Goal: Check status: Check status

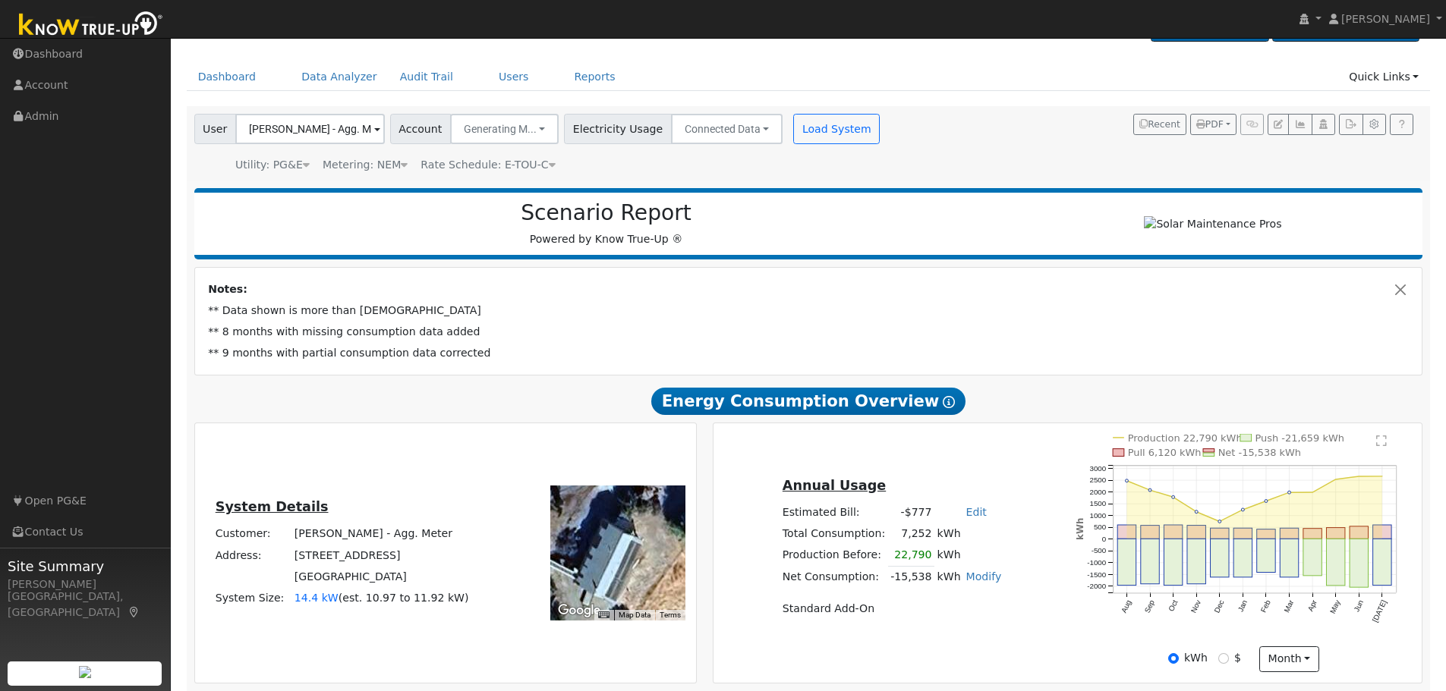
scroll to position [76, 0]
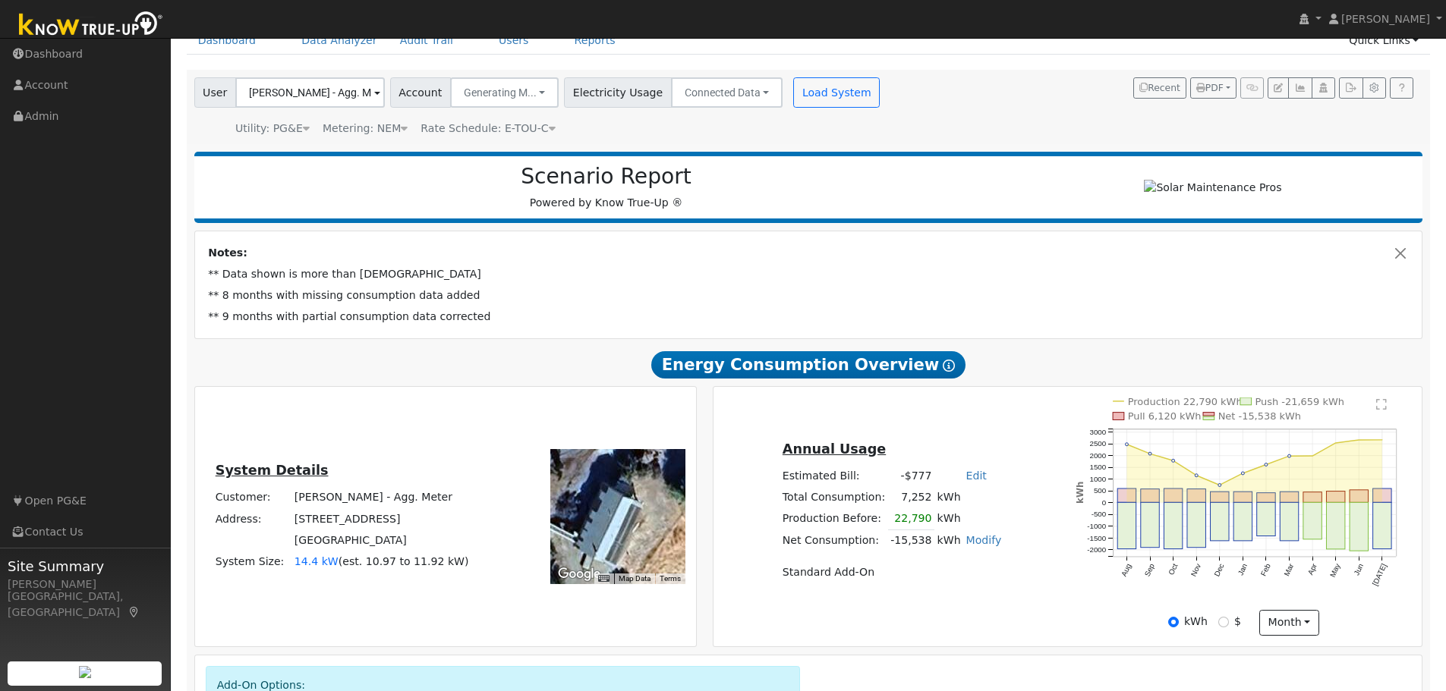
click at [306, 527] on td "[STREET_ADDRESS]" at bounding box center [381, 518] width 180 height 21
drag, startPoint x: 296, startPoint y: 524, endPoint x: 411, endPoint y: 551, distance: 117.8
click at [411, 551] on tbody "Customer: [PERSON_NAME] - Agg. Meter Address: [STREET_ADDRESS] System Size: 14.…" at bounding box center [341, 530] width 259 height 86
copy tbody "[STREET_ADDRESS]"
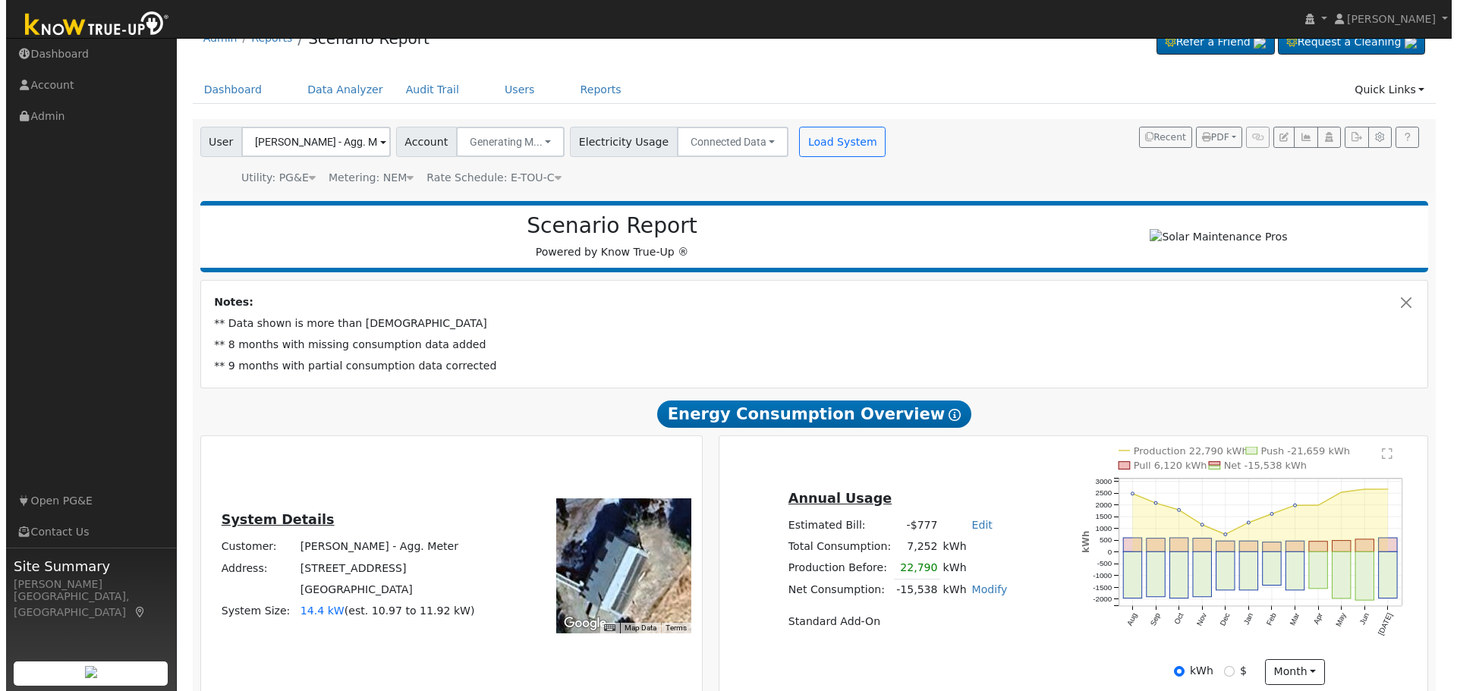
scroll to position [0, 0]
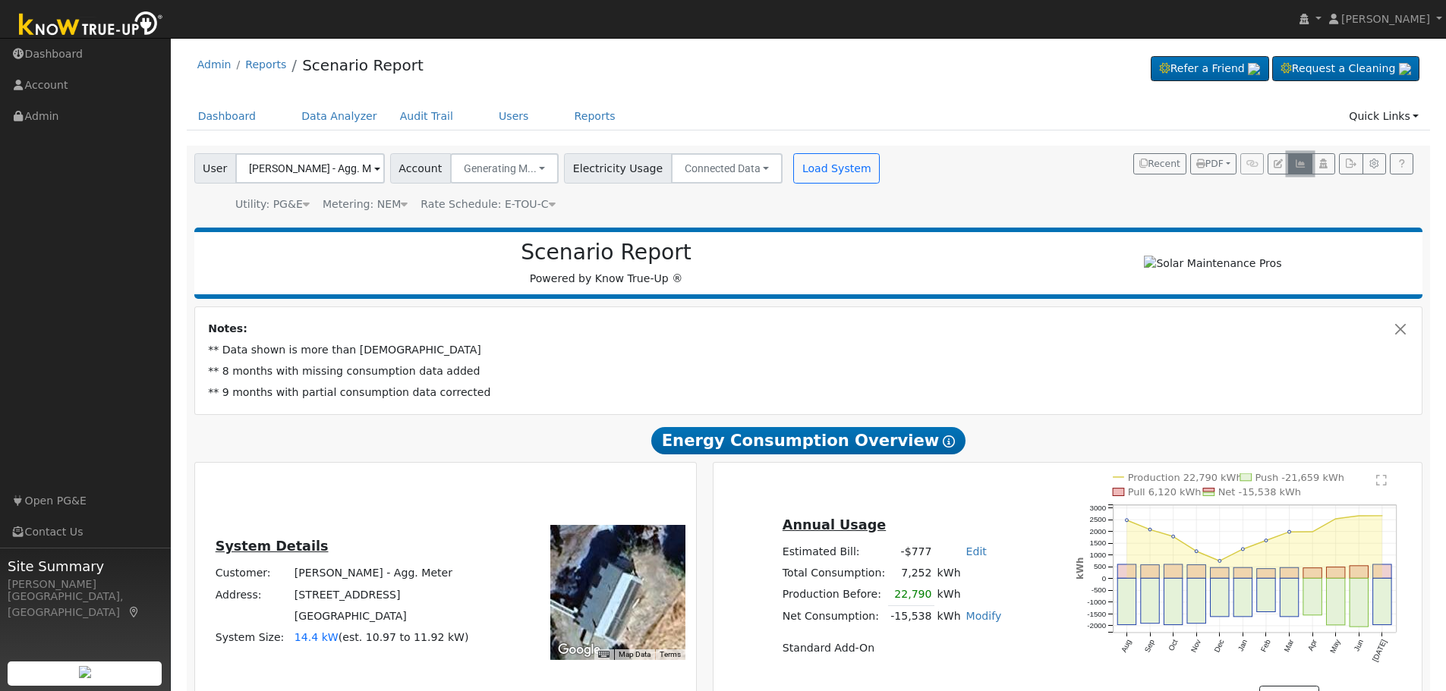
click at [1300, 165] on icon "button" at bounding box center [1299, 163] width 11 height 9
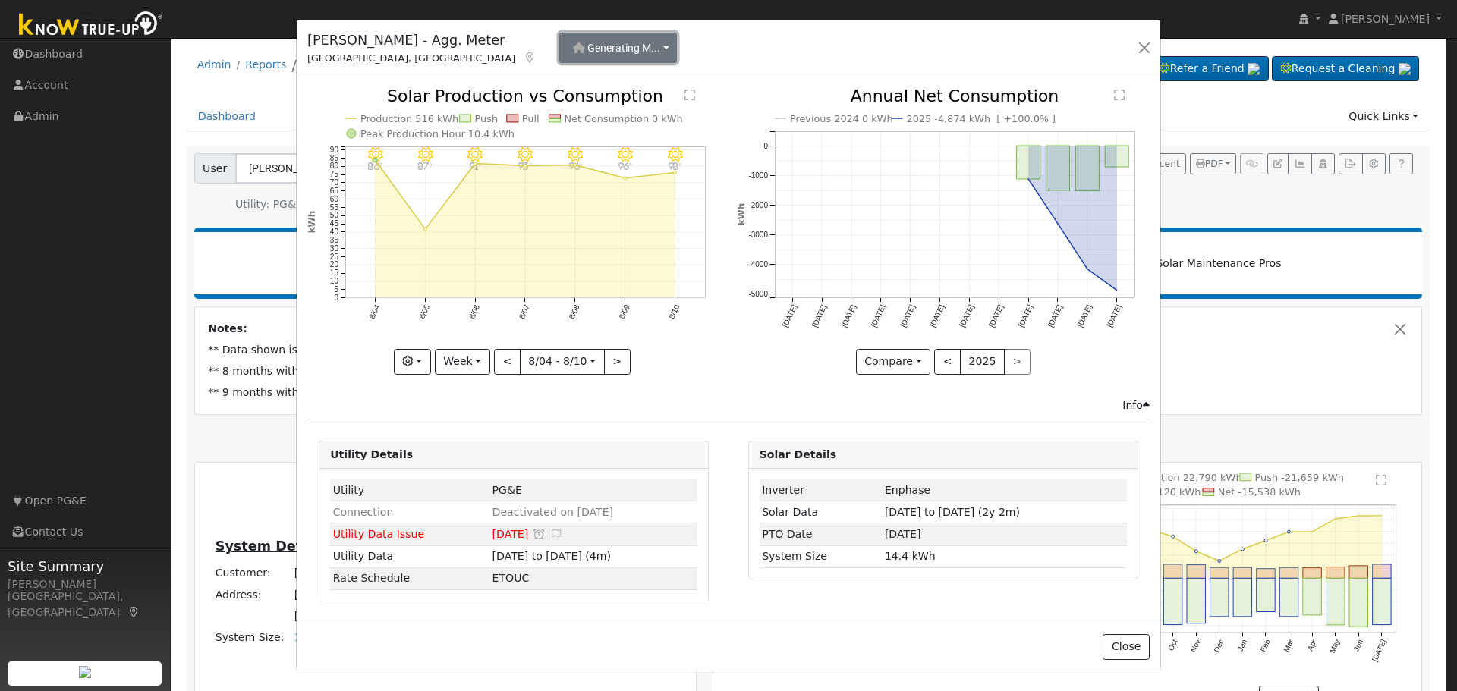
click at [590, 46] on span "Generating M..." at bounding box center [623, 48] width 73 height 12
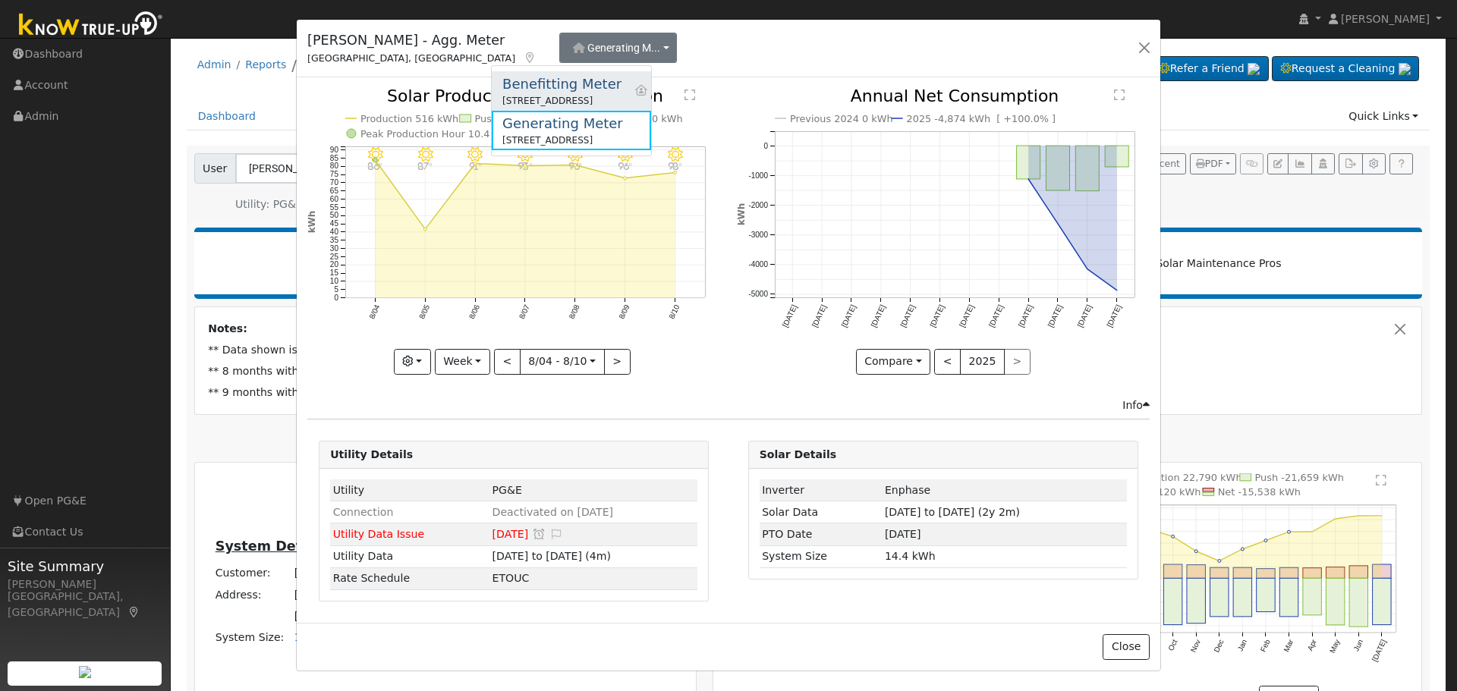
click at [575, 91] on div "Benefitting Meter" at bounding box center [561, 84] width 119 height 20
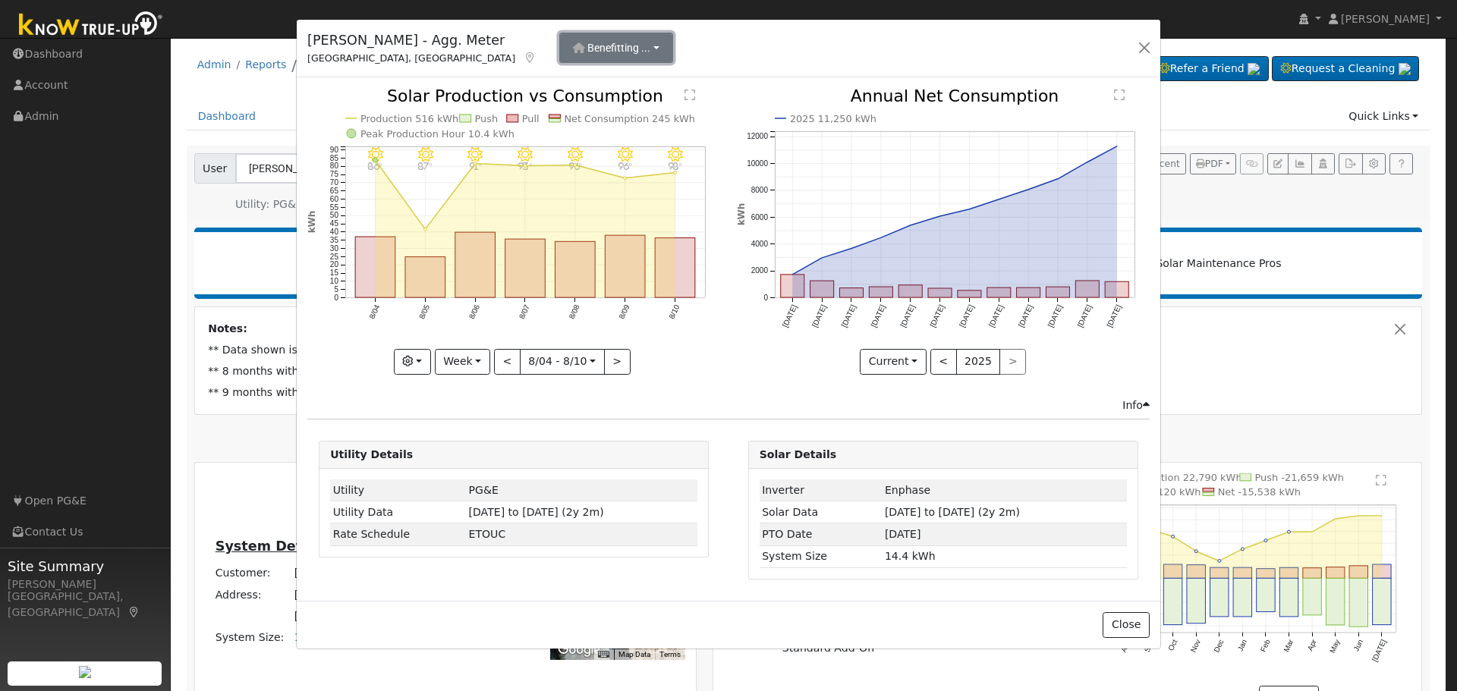
click at [593, 46] on button "Benefitting ..." at bounding box center [616, 48] width 114 height 30
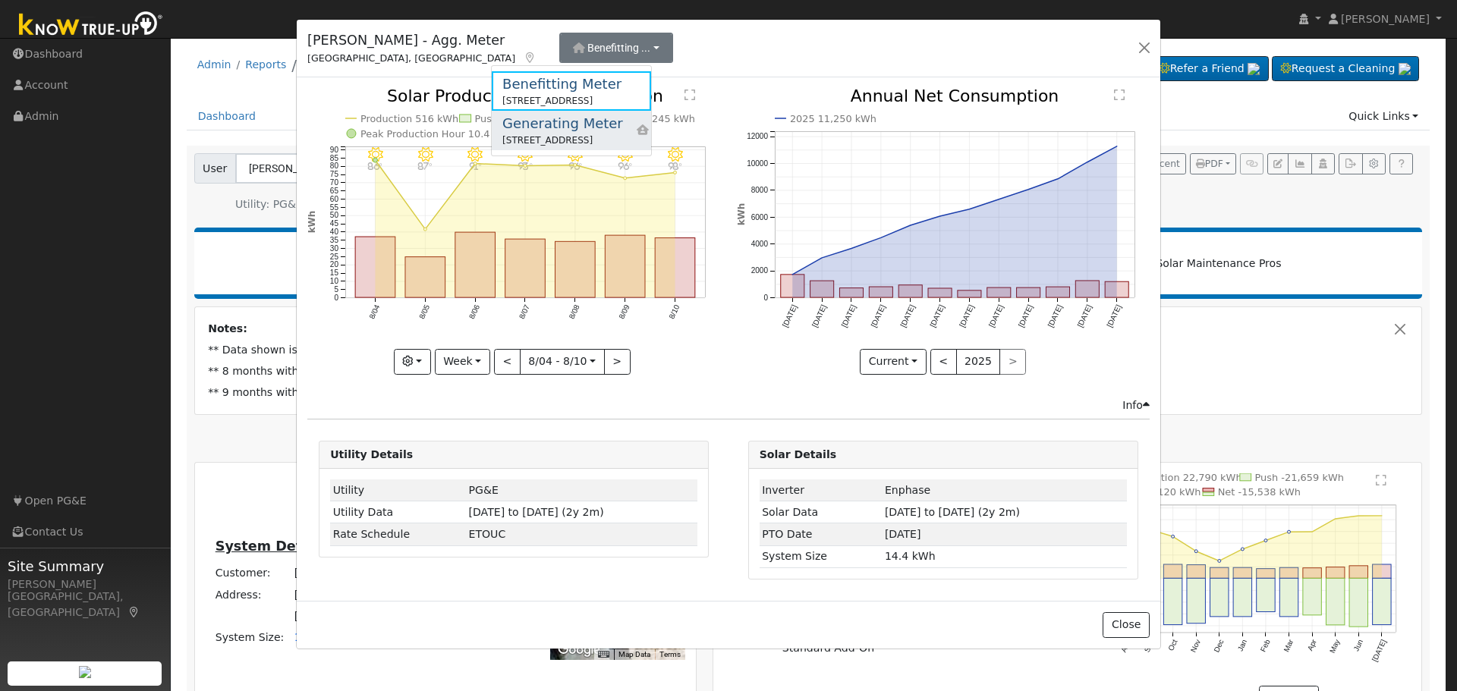
click at [562, 129] on div "Generating Meter" at bounding box center [562, 123] width 121 height 20
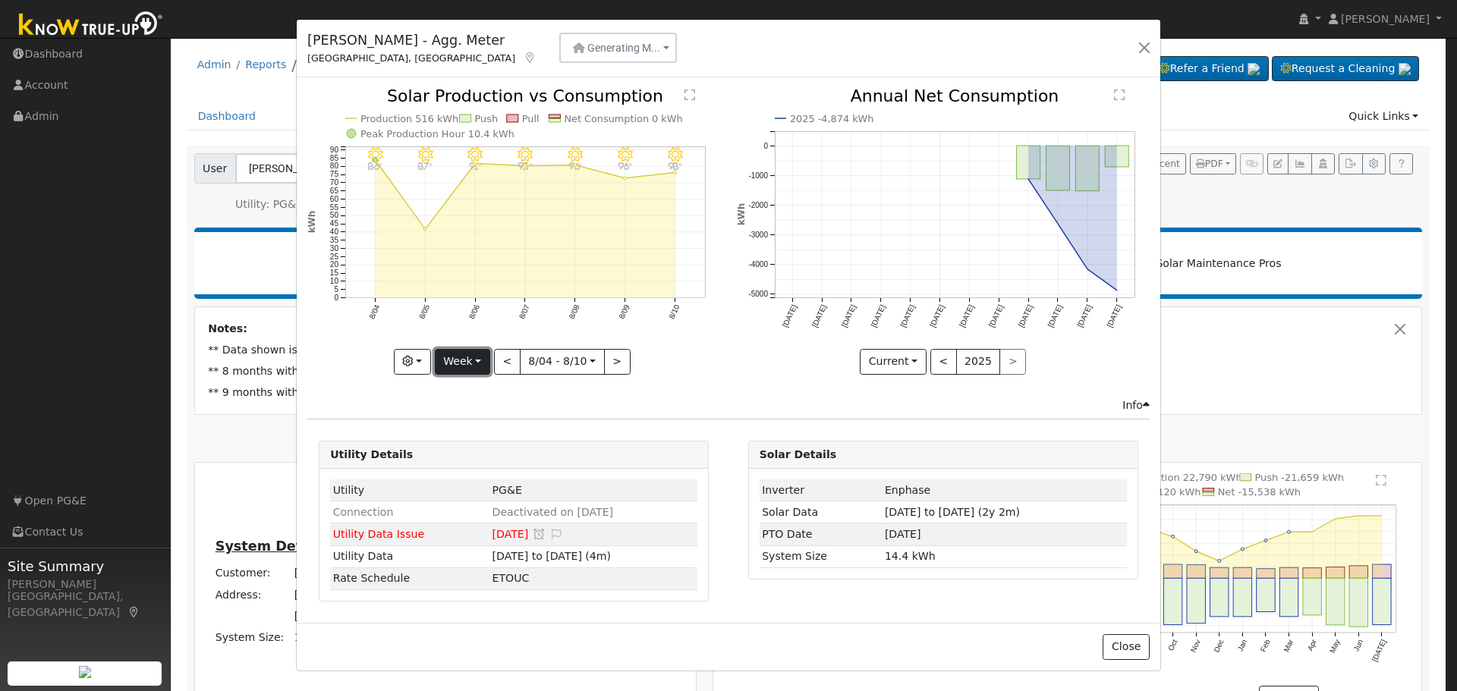
click at [489, 359] on button "Week" at bounding box center [462, 362] width 55 height 26
click at [487, 464] on link "Year" at bounding box center [488, 456] width 105 height 21
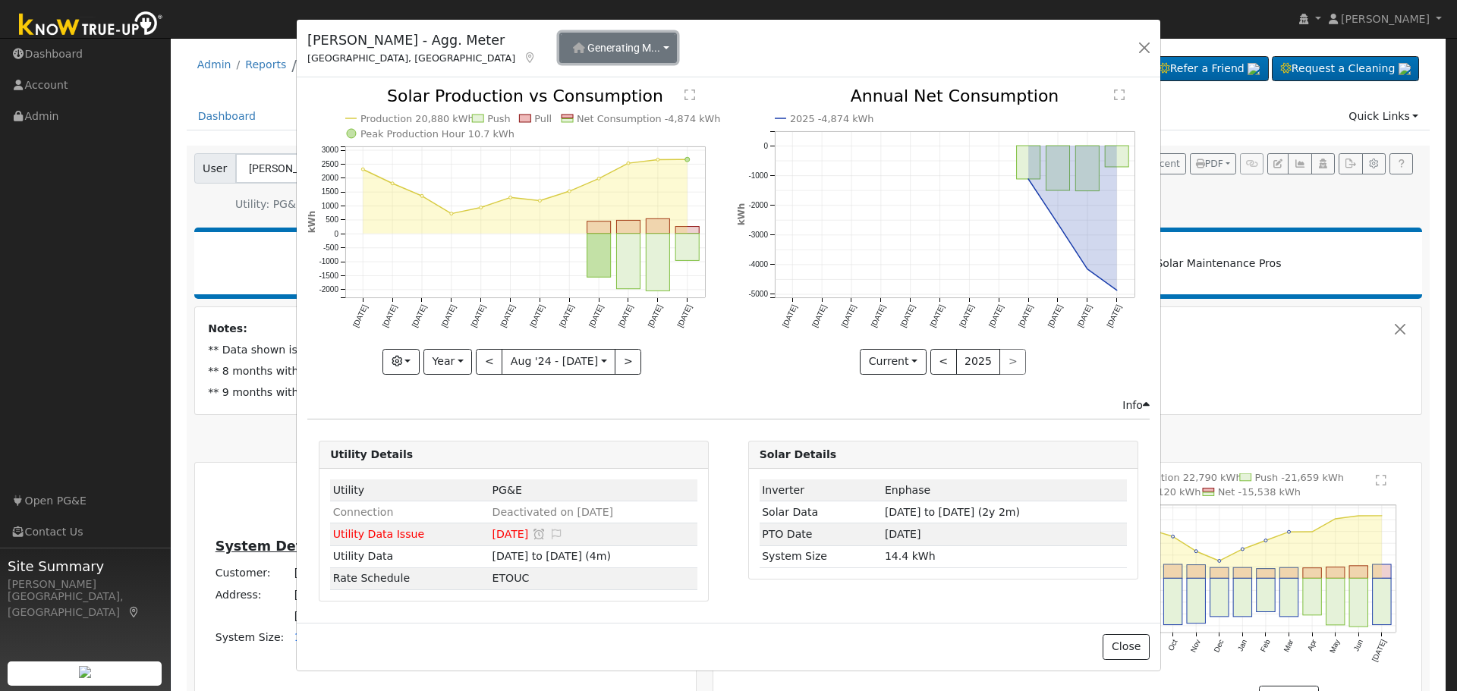
click at [591, 51] on span "Generating M..." at bounding box center [623, 48] width 73 height 12
click at [589, 87] on div "Benefitting Meter" at bounding box center [561, 84] width 119 height 20
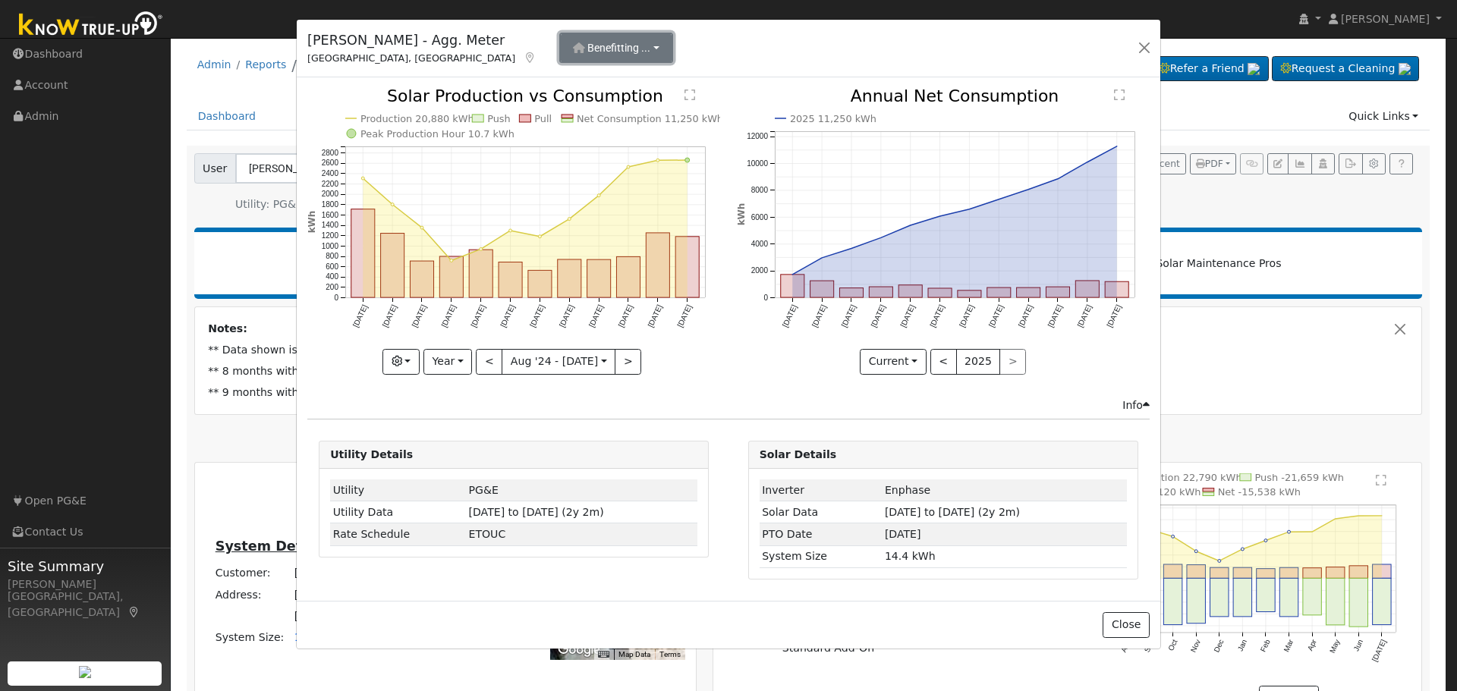
click at [590, 42] on button "Benefitting ..." at bounding box center [616, 48] width 114 height 30
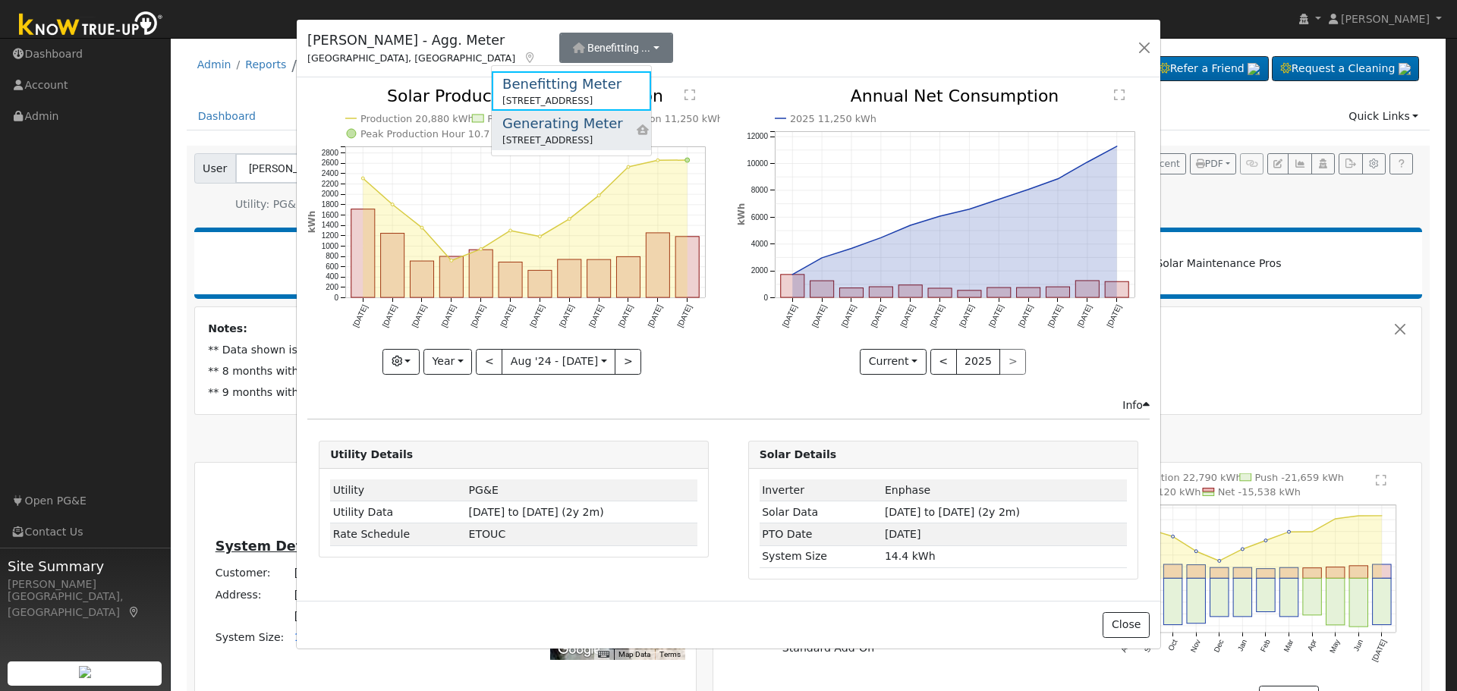
click at [559, 130] on div "Generating Meter" at bounding box center [562, 123] width 121 height 20
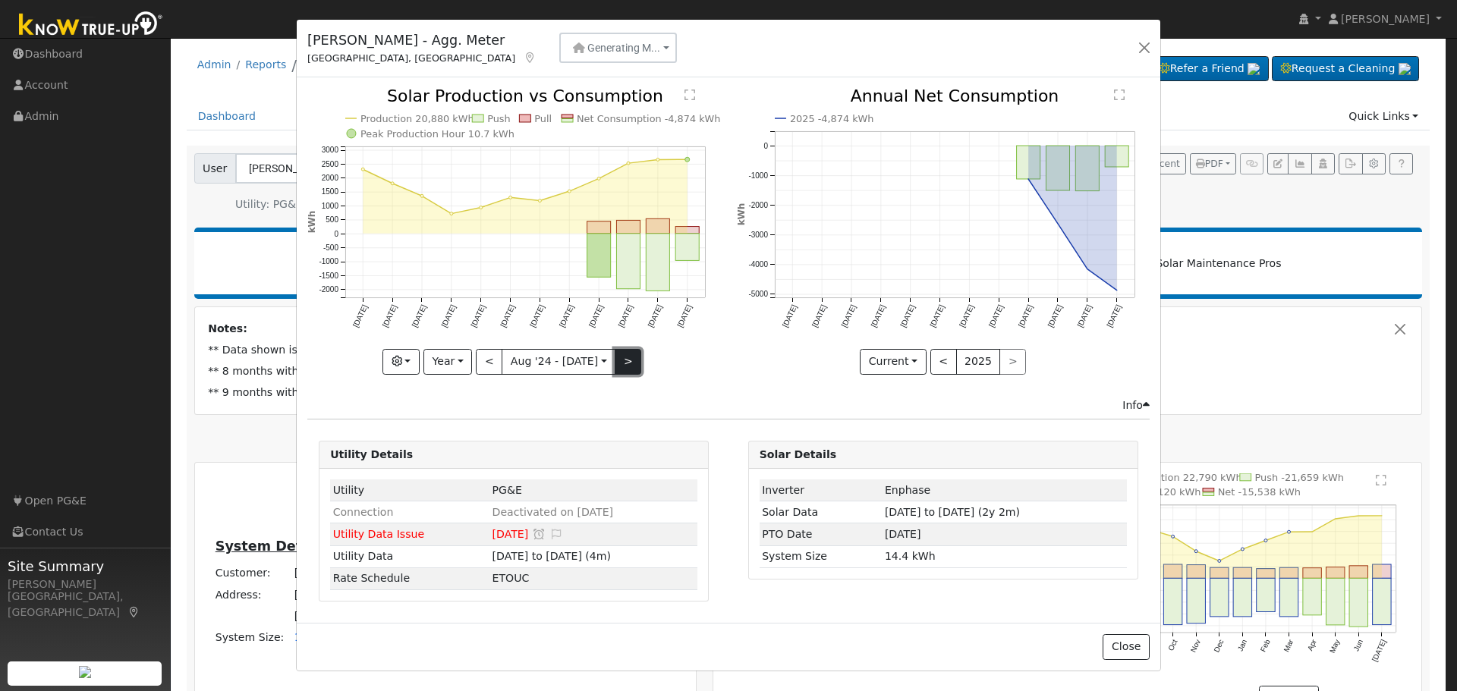
click at [615, 370] on button ">" at bounding box center [628, 362] width 27 height 26
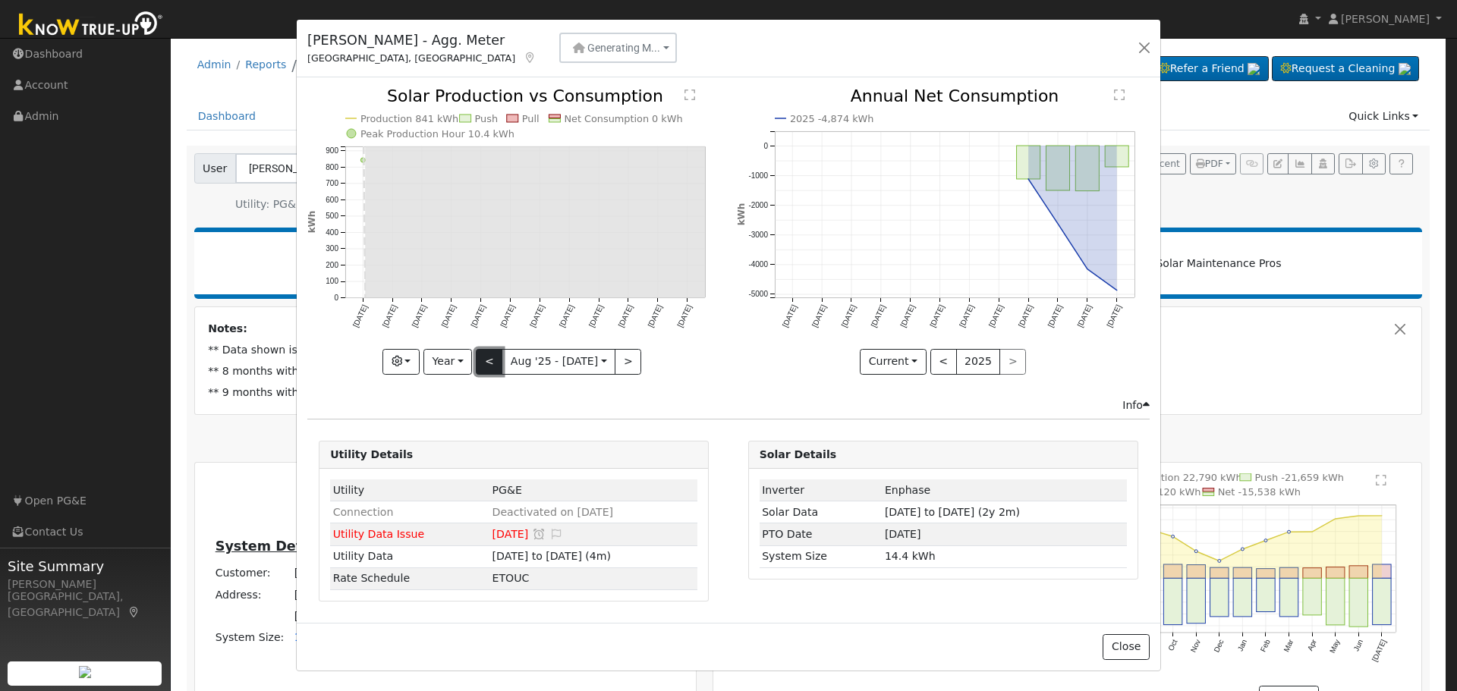
click at [493, 359] on button "<" at bounding box center [489, 362] width 27 height 26
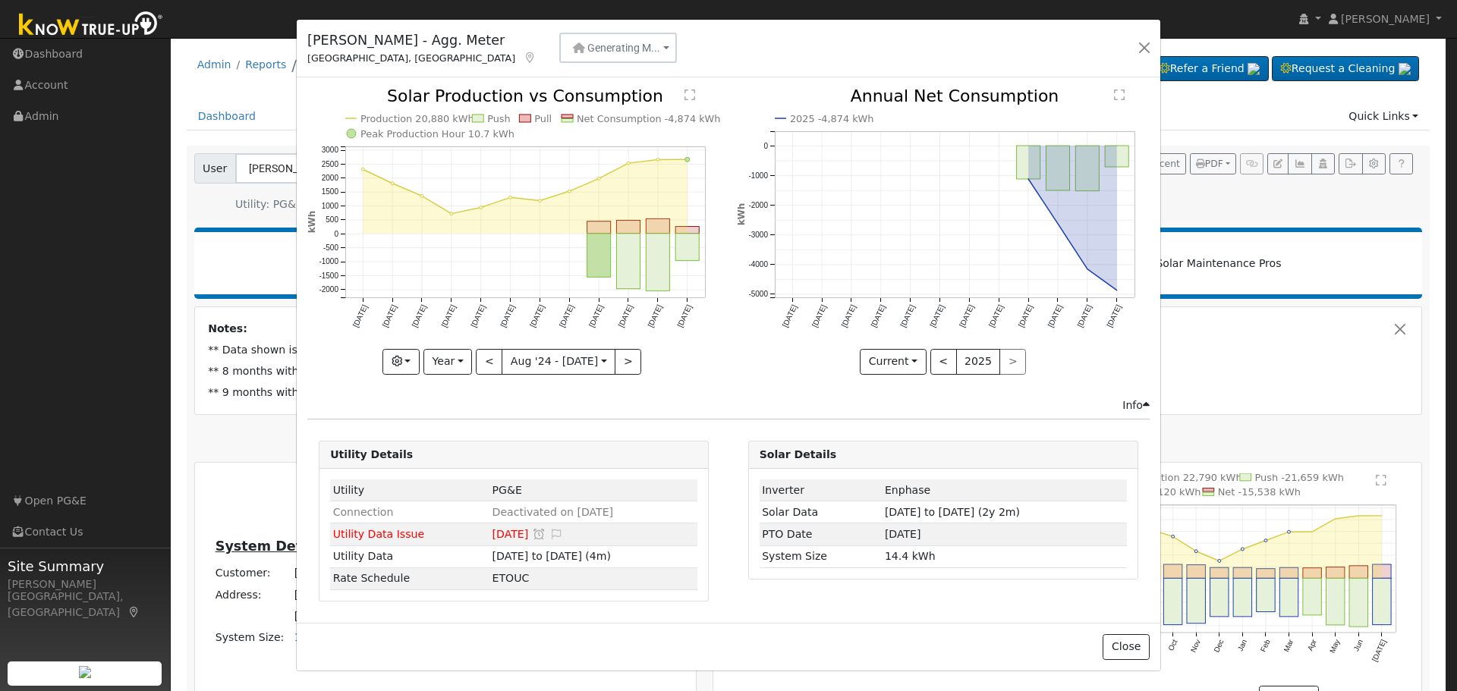
click at [467, 361] on div at bounding box center [513, 231] width 413 height 286
click at [465, 360] on button "Year" at bounding box center [447, 362] width 49 height 26
click at [480, 432] on link "Month" at bounding box center [476, 435] width 105 height 21
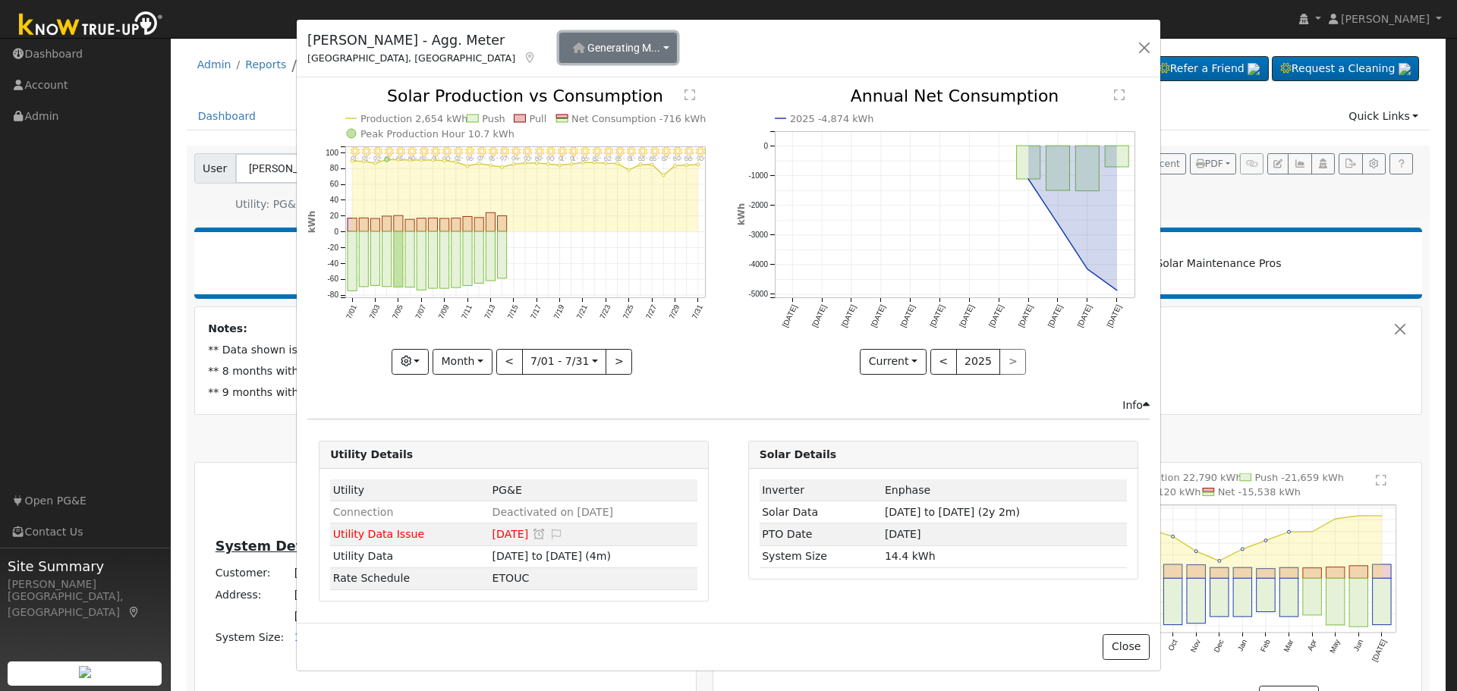
click at [600, 42] on button "Generating M..." at bounding box center [618, 48] width 118 height 30
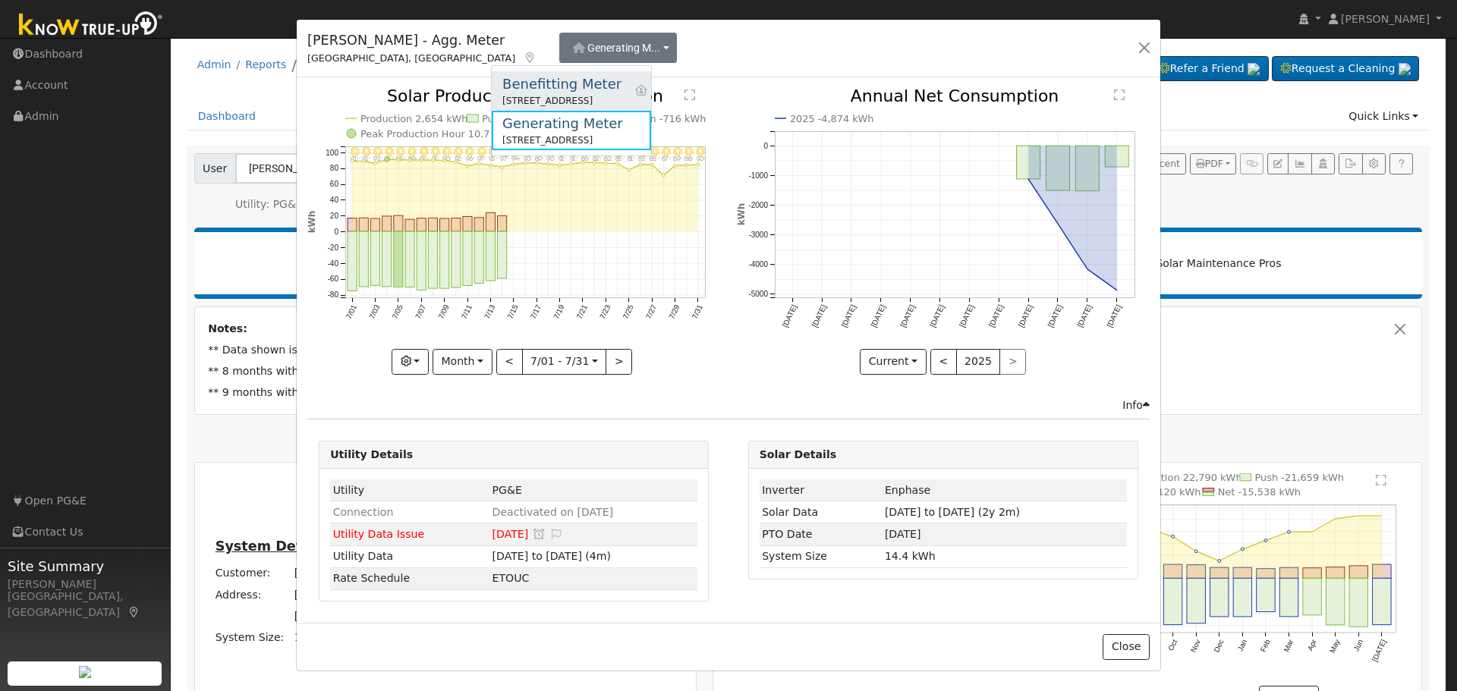
click at [588, 82] on div "Benefitting Meter" at bounding box center [561, 84] width 119 height 20
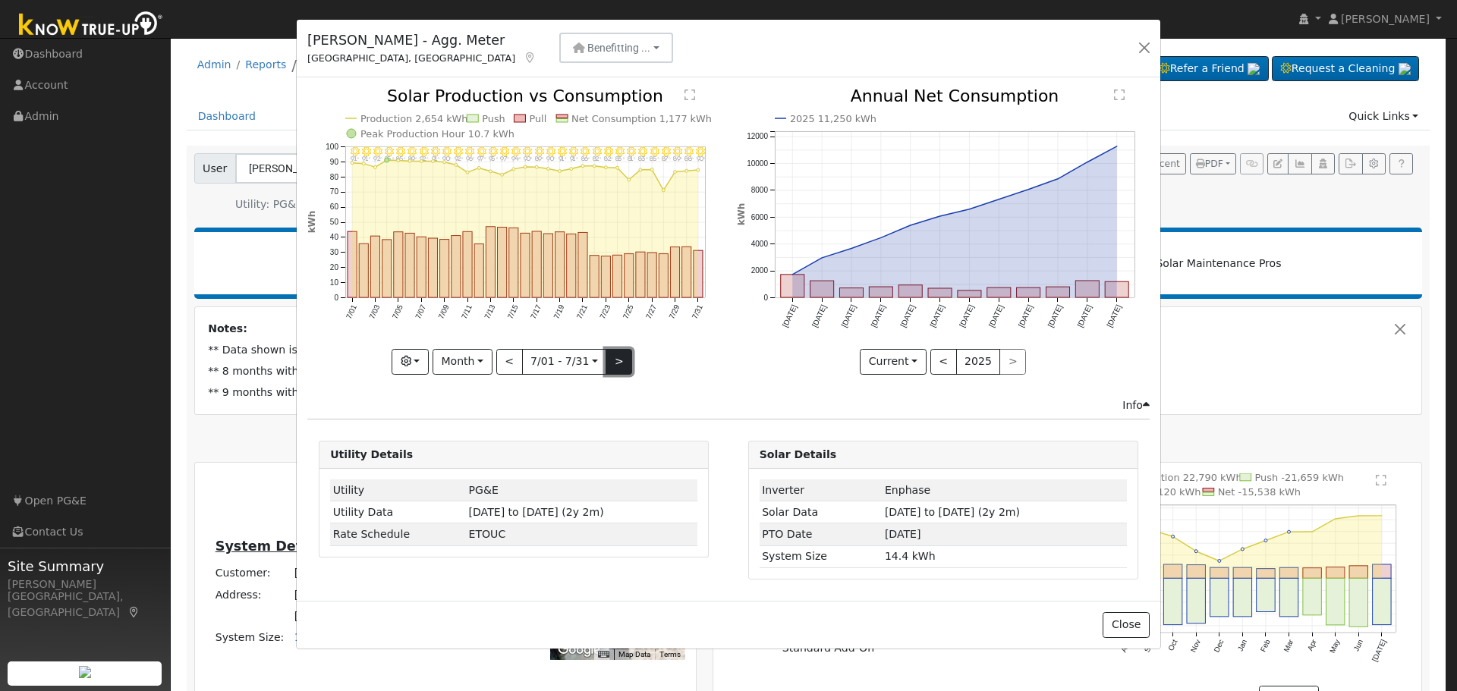
click at [623, 360] on button ">" at bounding box center [619, 362] width 27 height 26
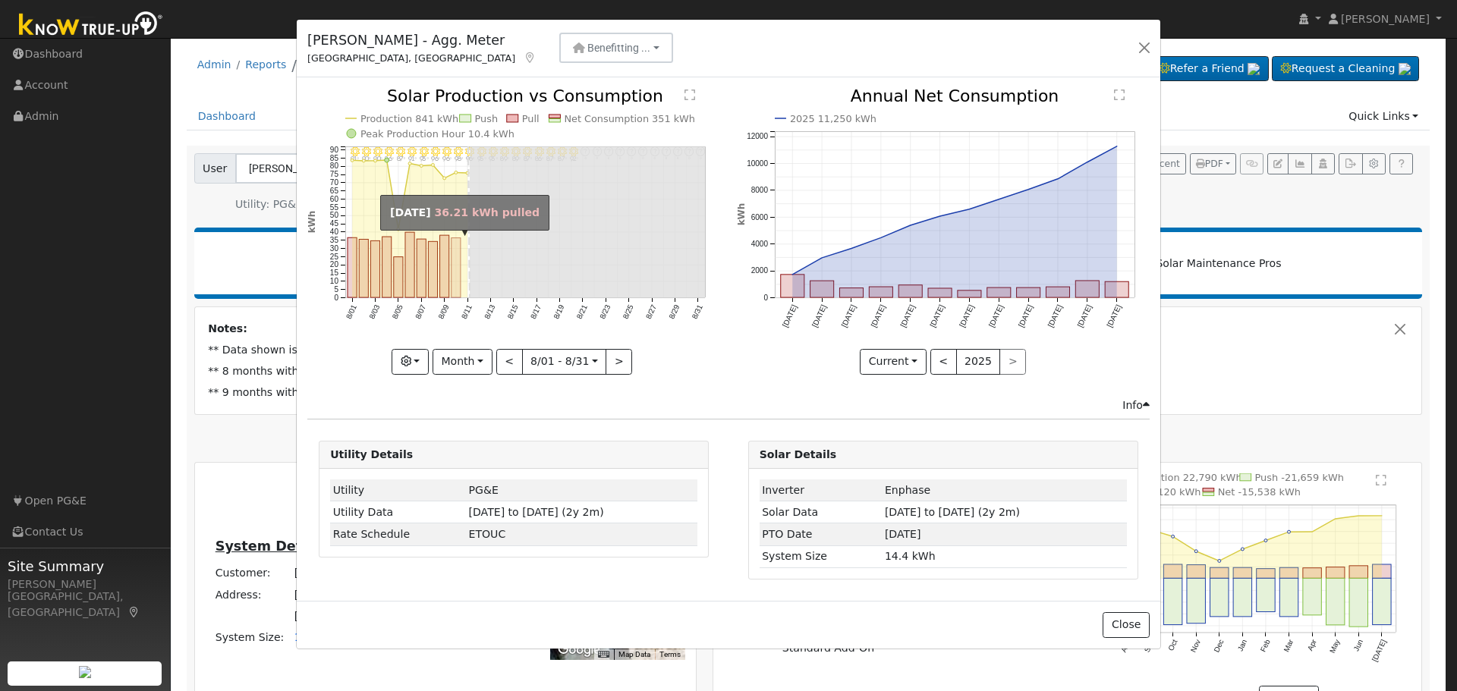
click at [456, 267] on rect "onclick=""" at bounding box center [456, 268] width 9 height 60
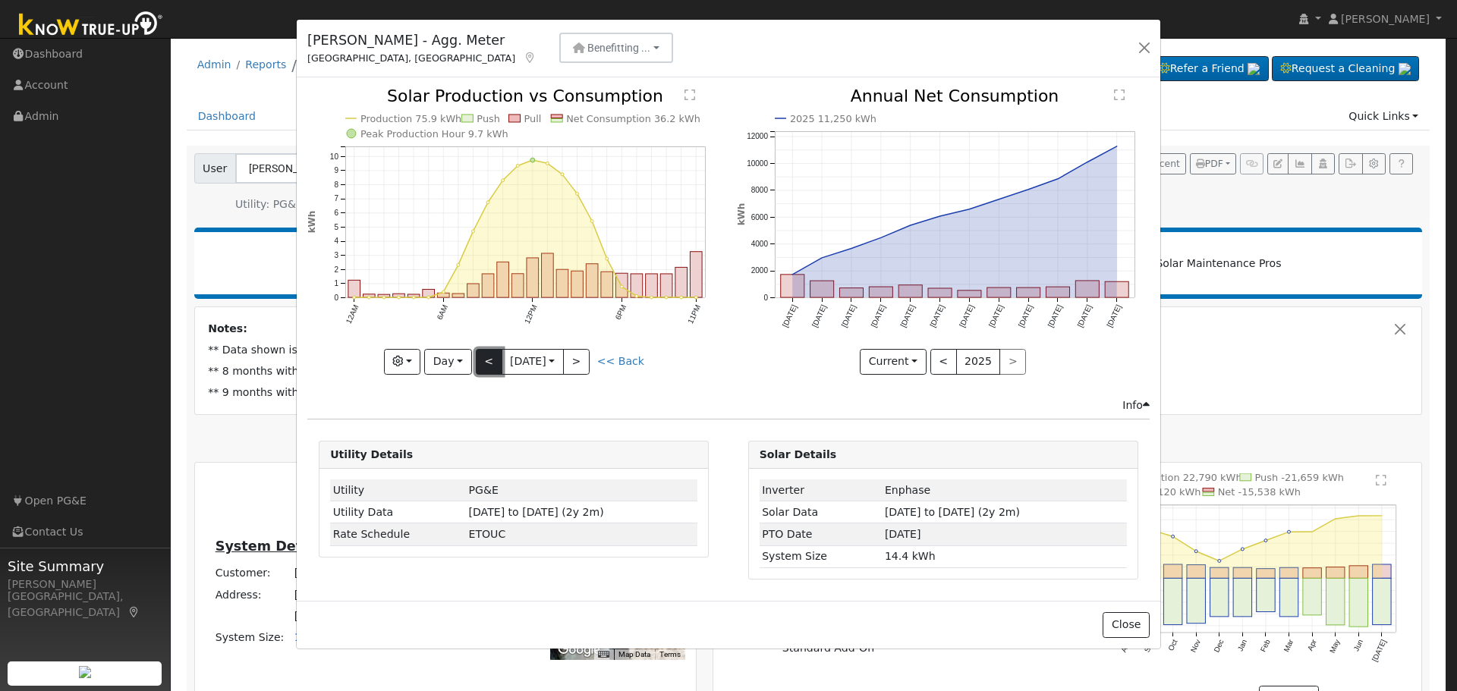
click at [483, 361] on button "<" at bounding box center [489, 362] width 27 height 26
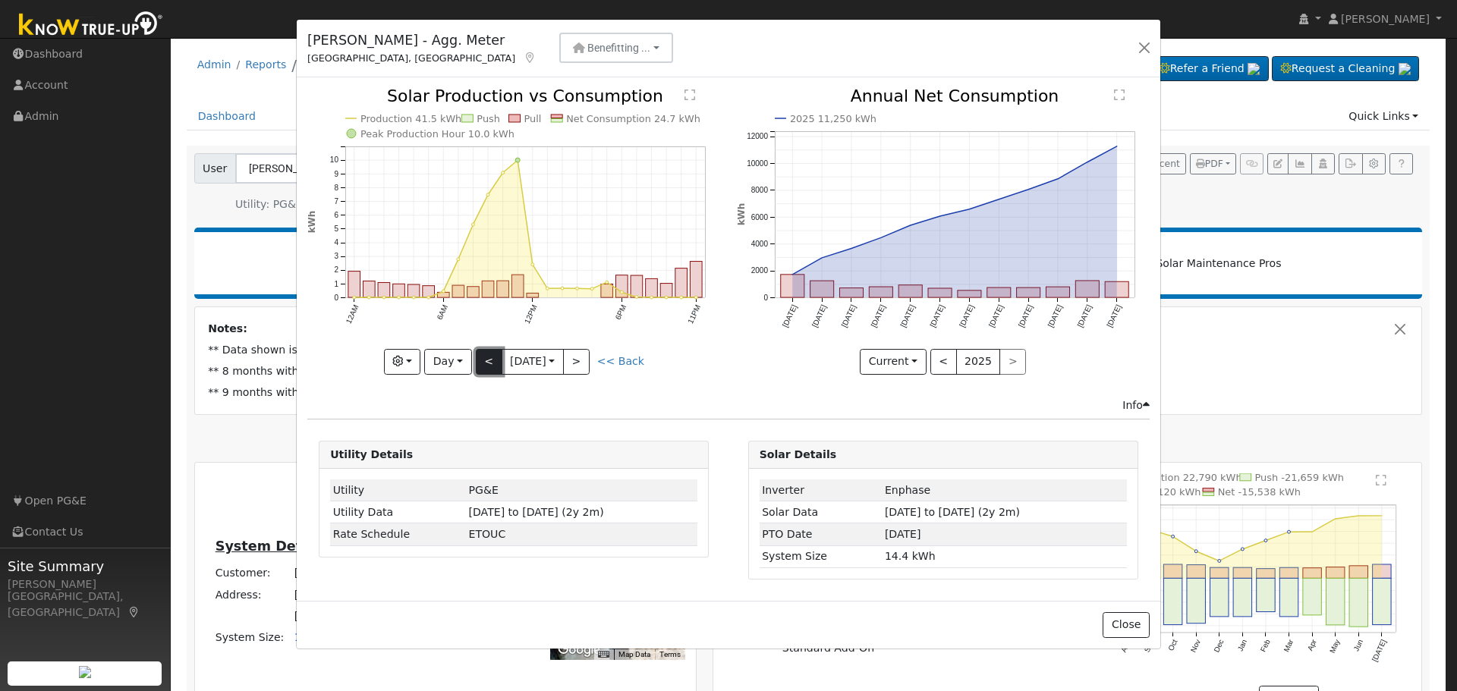
click at [483, 361] on button "<" at bounding box center [489, 362] width 27 height 26
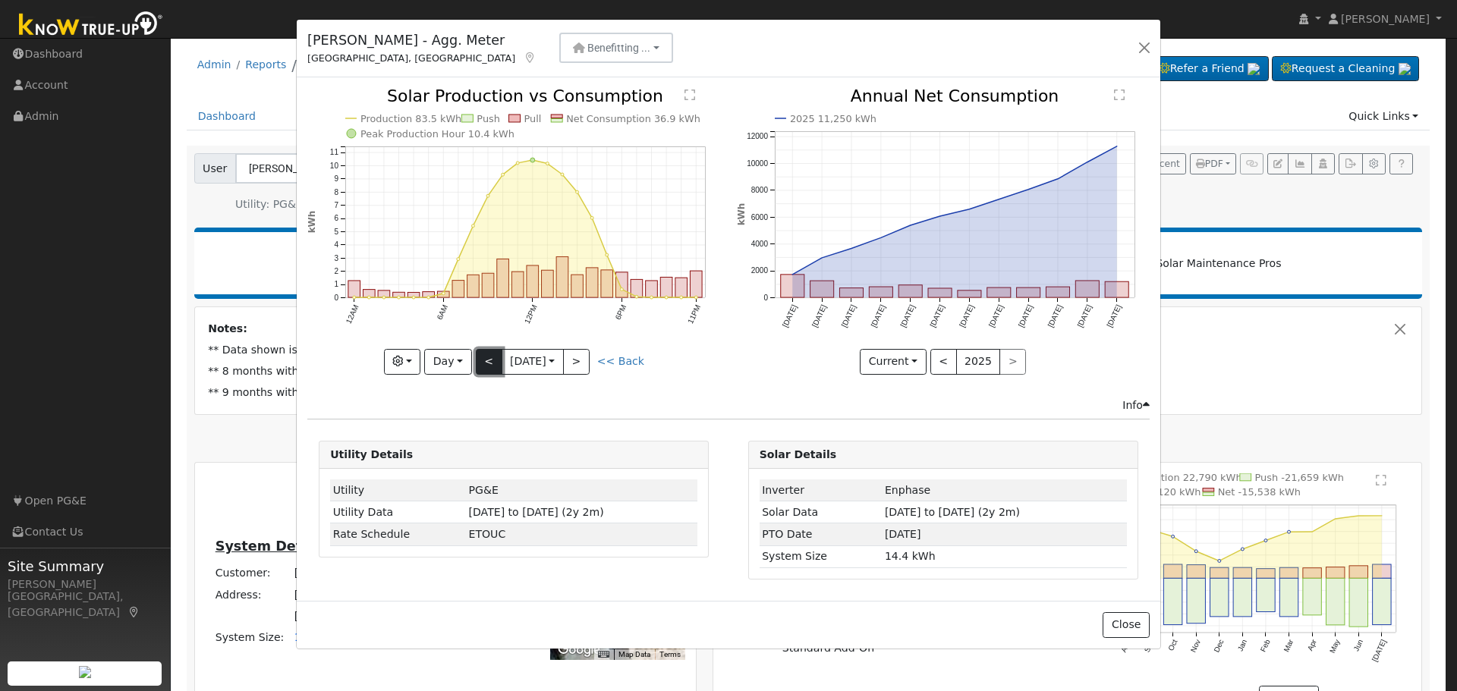
click at [483, 361] on button "<" at bounding box center [489, 362] width 27 height 26
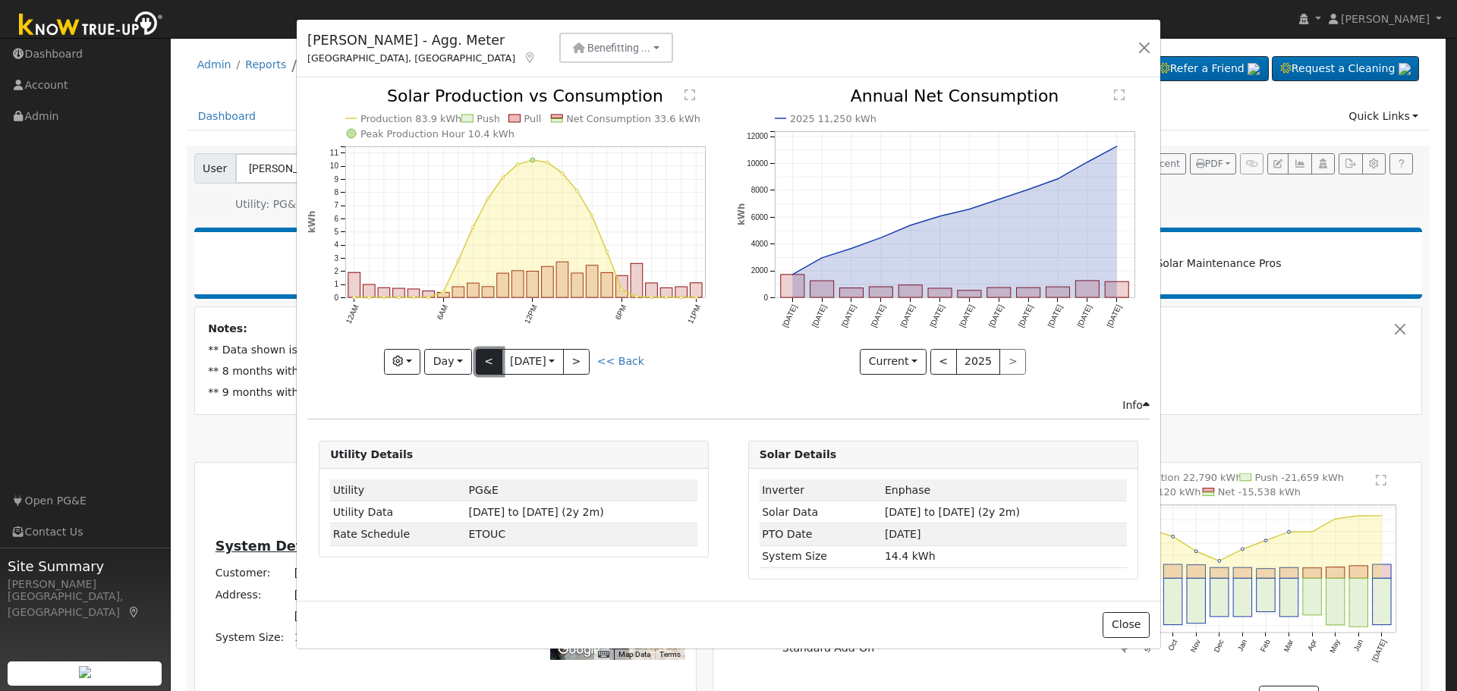
click at [483, 361] on button "<" at bounding box center [489, 362] width 27 height 26
click at [489, 363] on button "<" at bounding box center [489, 362] width 27 height 26
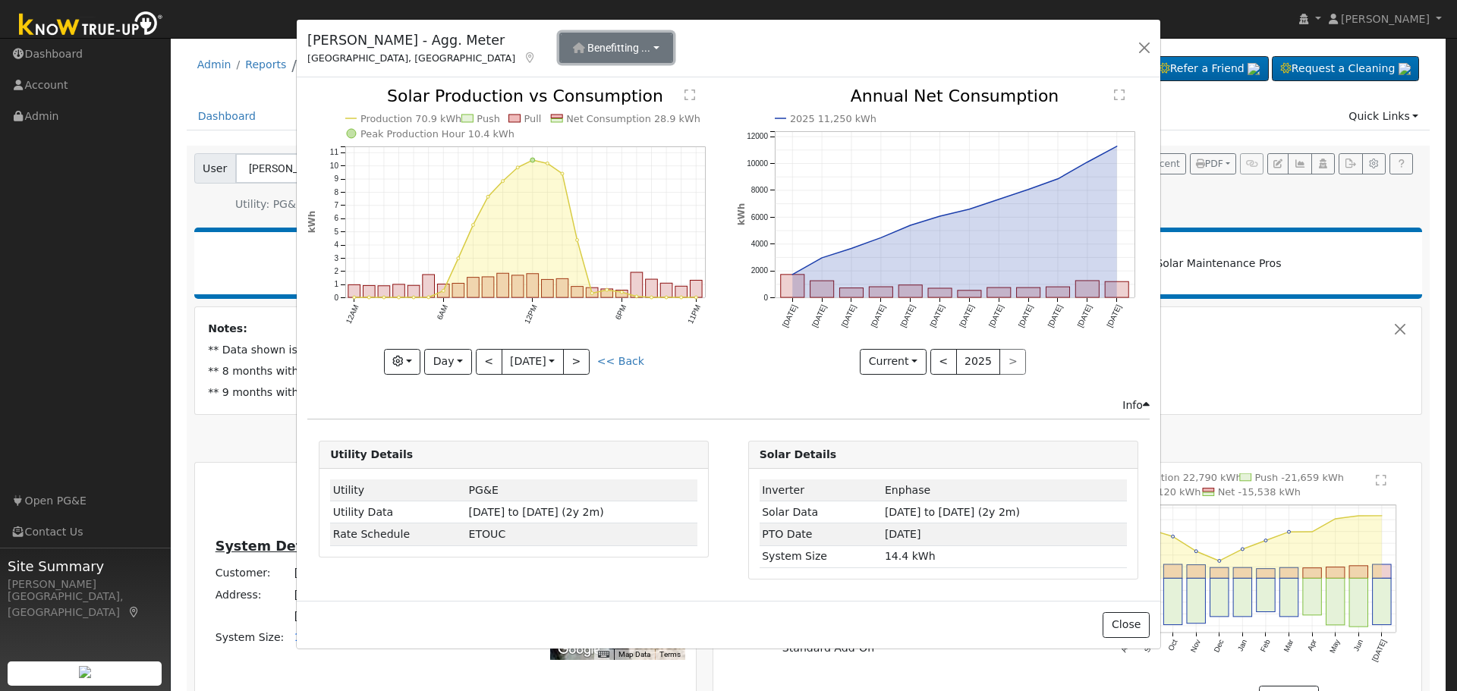
click at [582, 39] on button "Benefitting ..." at bounding box center [616, 48] width 114 height 30
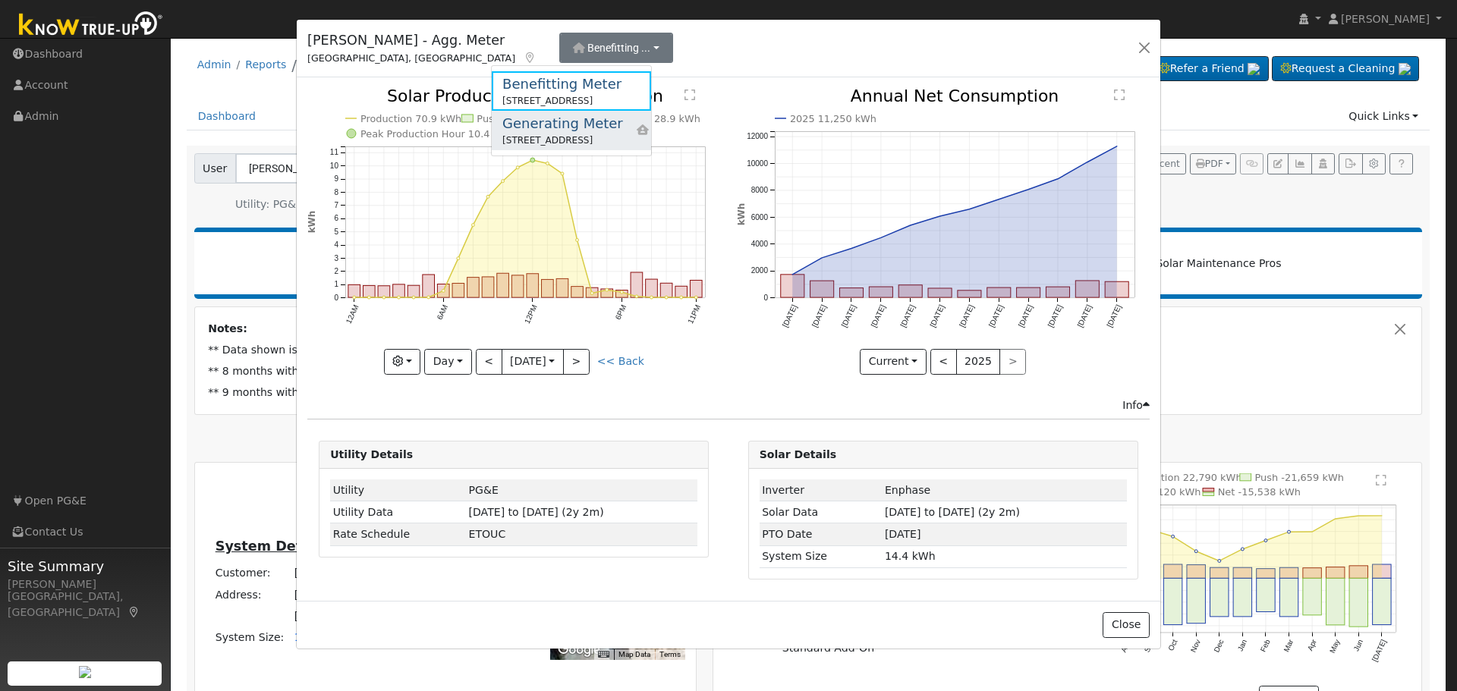
click at [567, 131] on div "Generating Meter" at bounding box center [562, 123] width 121 height 20
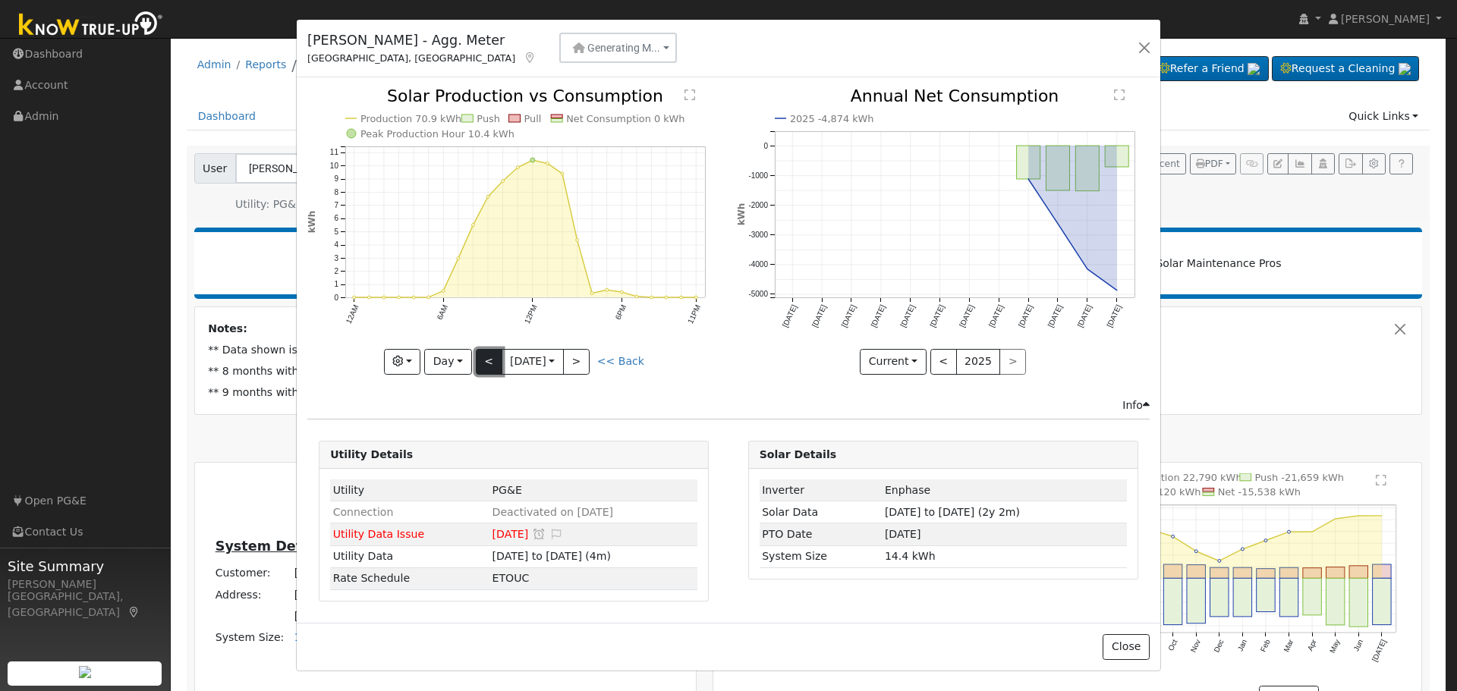
click at [487, 363] on button "<" at bounding box center [489, 362] width 27 height 26
click at [481, 363] on button "<" at bounding box center [489, 362] width 27 height 26
click at [447, 361] on div at bounding box center [513, 231] width 413 height 286
click at [460, 360] on button "Day" at bounding box center [447, 362] width 47 height 26
click at [457, 458] on link "Year" at bounding box center [477, 456] width 105 height 21
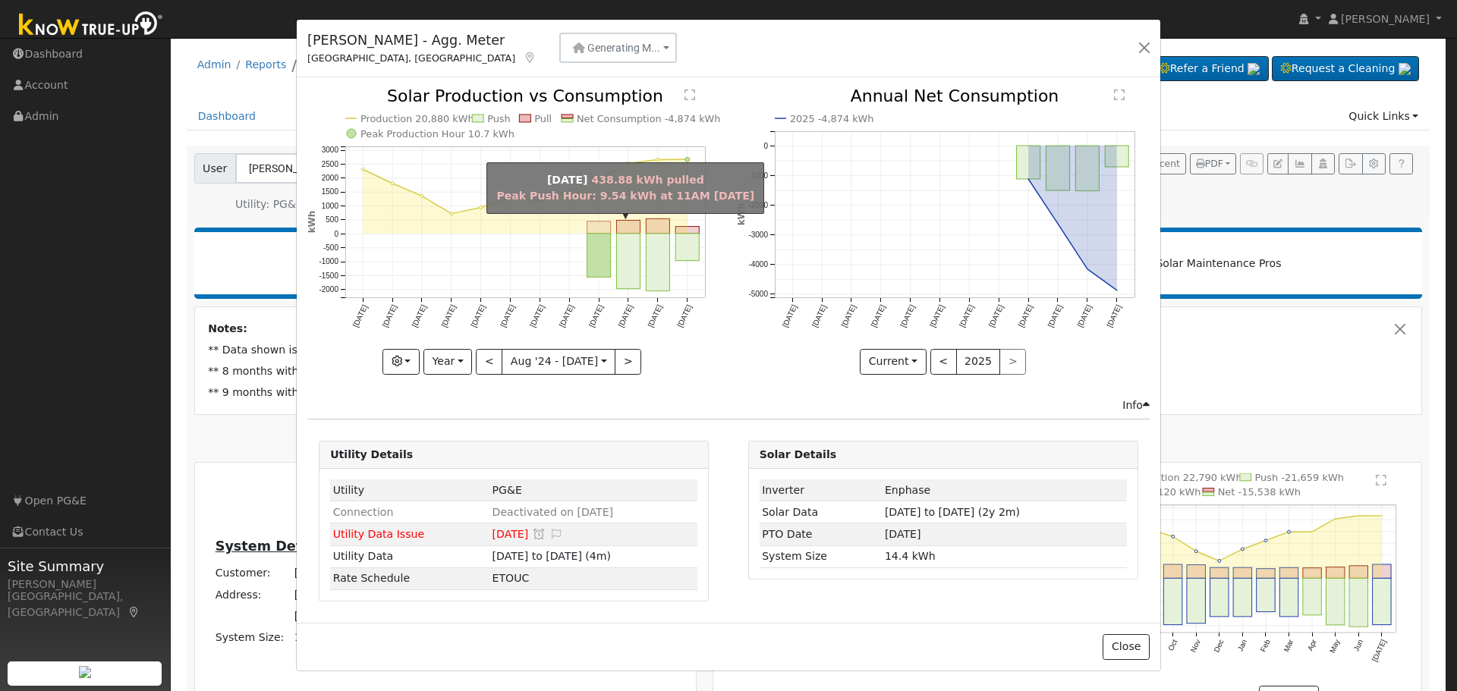
click at [601, 227] on rect "onclick=""" at bounding box center [599, 228] width 24 height 12
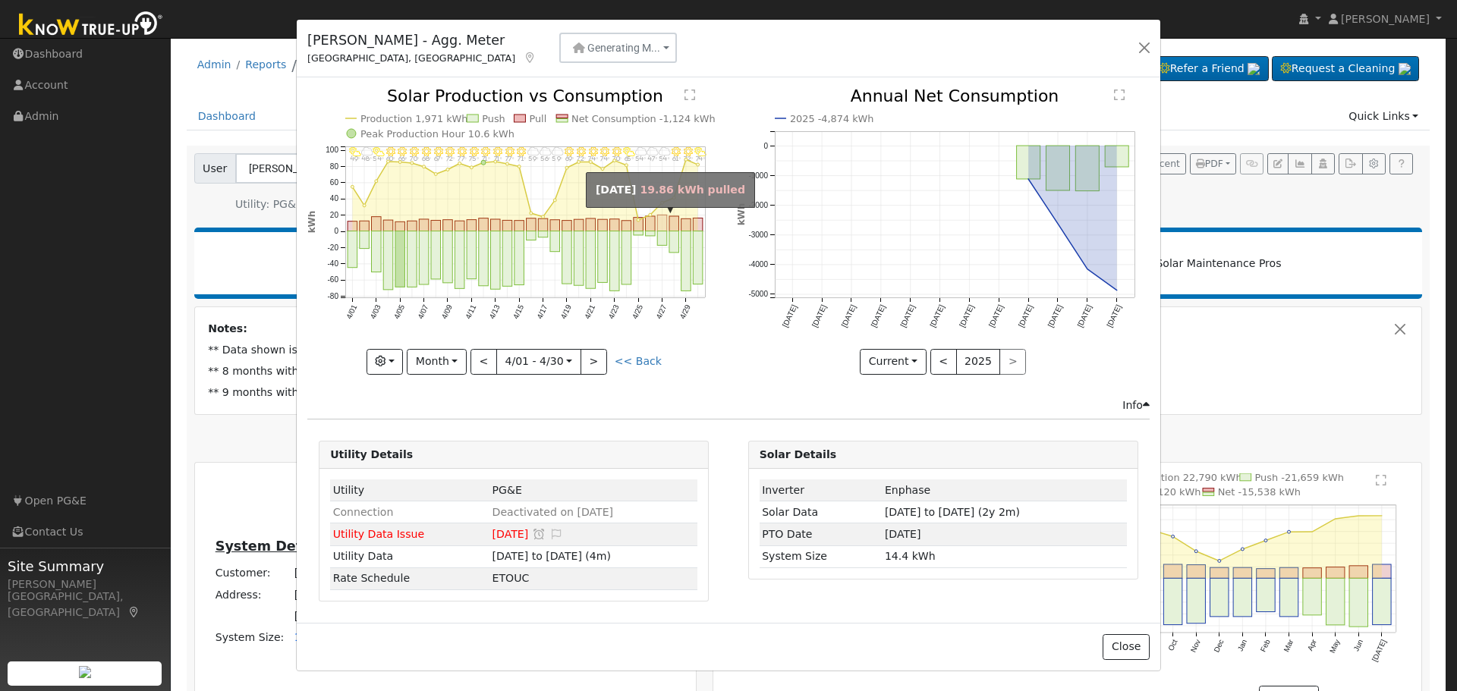
click at [659, 224] on rect "onclick=""" at bounding box center [663, 224] width 10 height 16
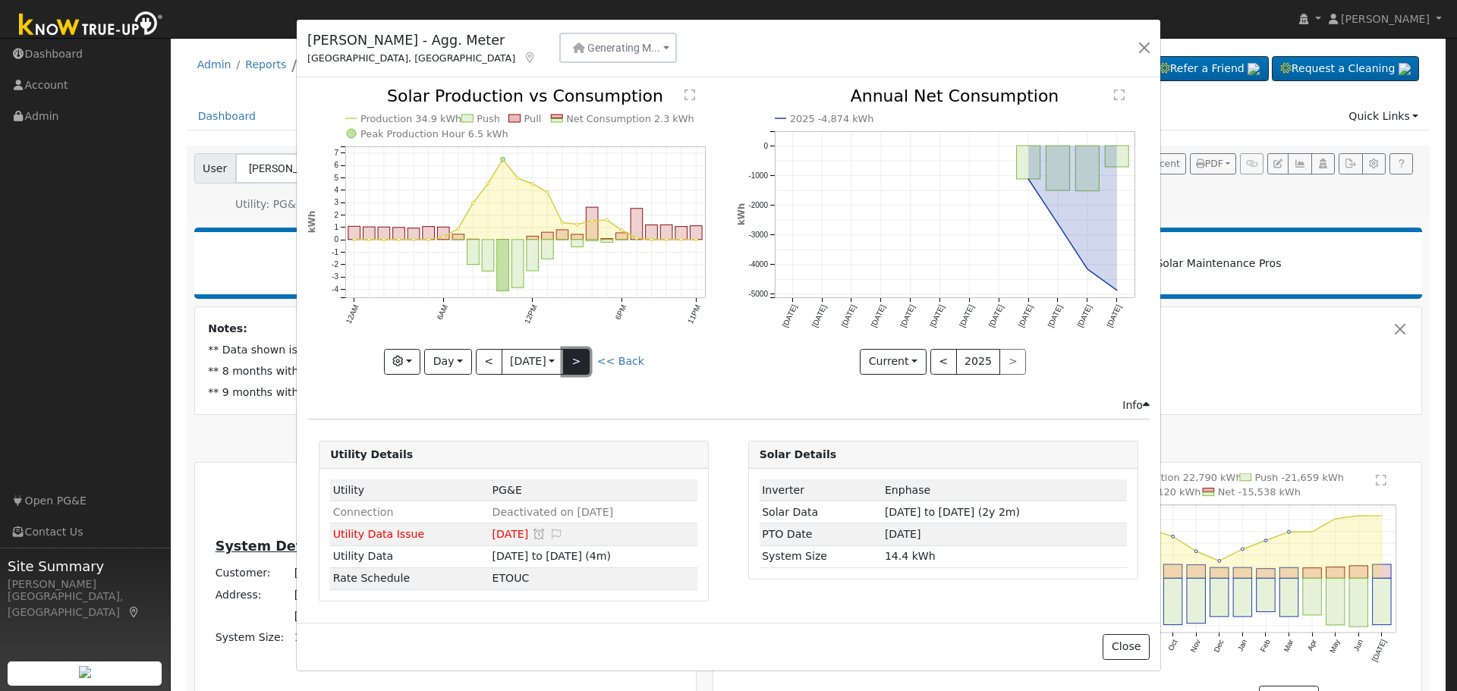
click at [579, 358] on button ">" at bounding box center [576, 362] width 27 height 26
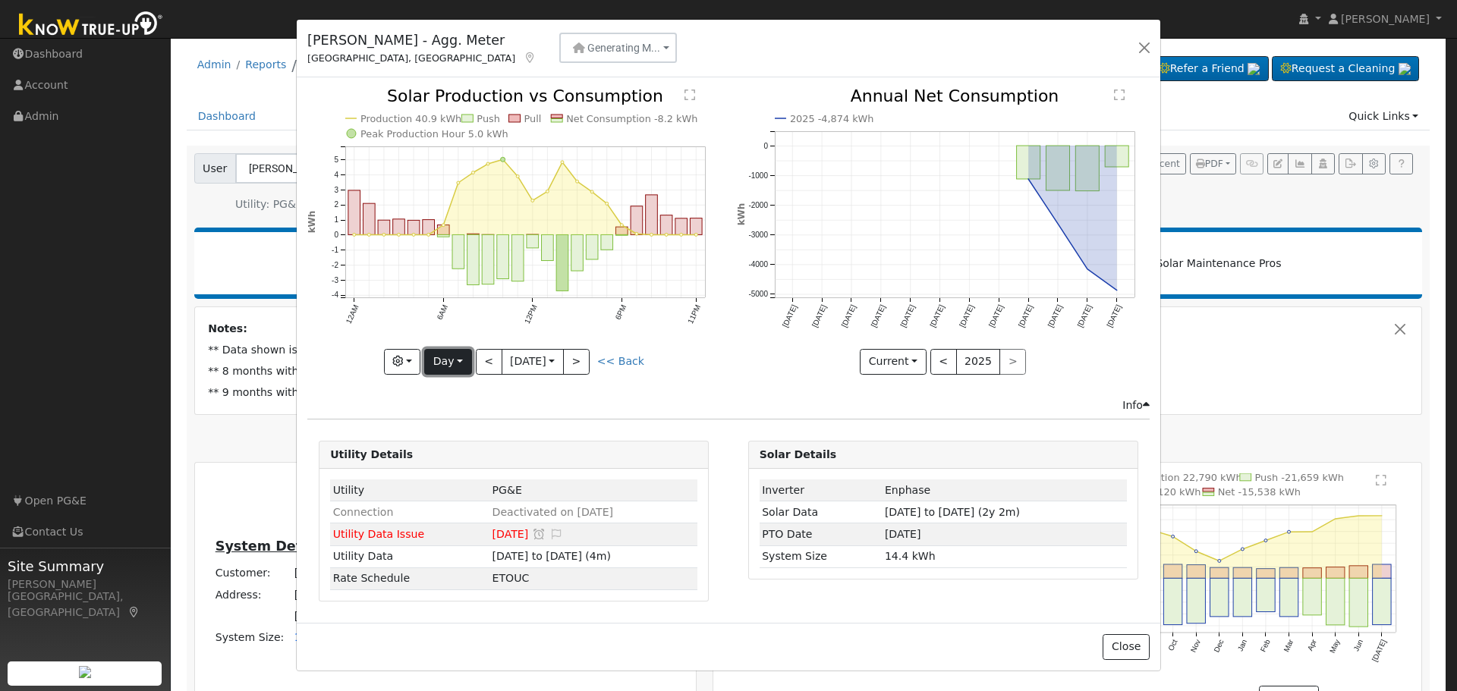
click at [451, 361] on button "Day" at bounding box center [447, 362] width 47 height 26
click at [477, 453] on link "Year" at bounding box center [477, 456] width 105 height 21
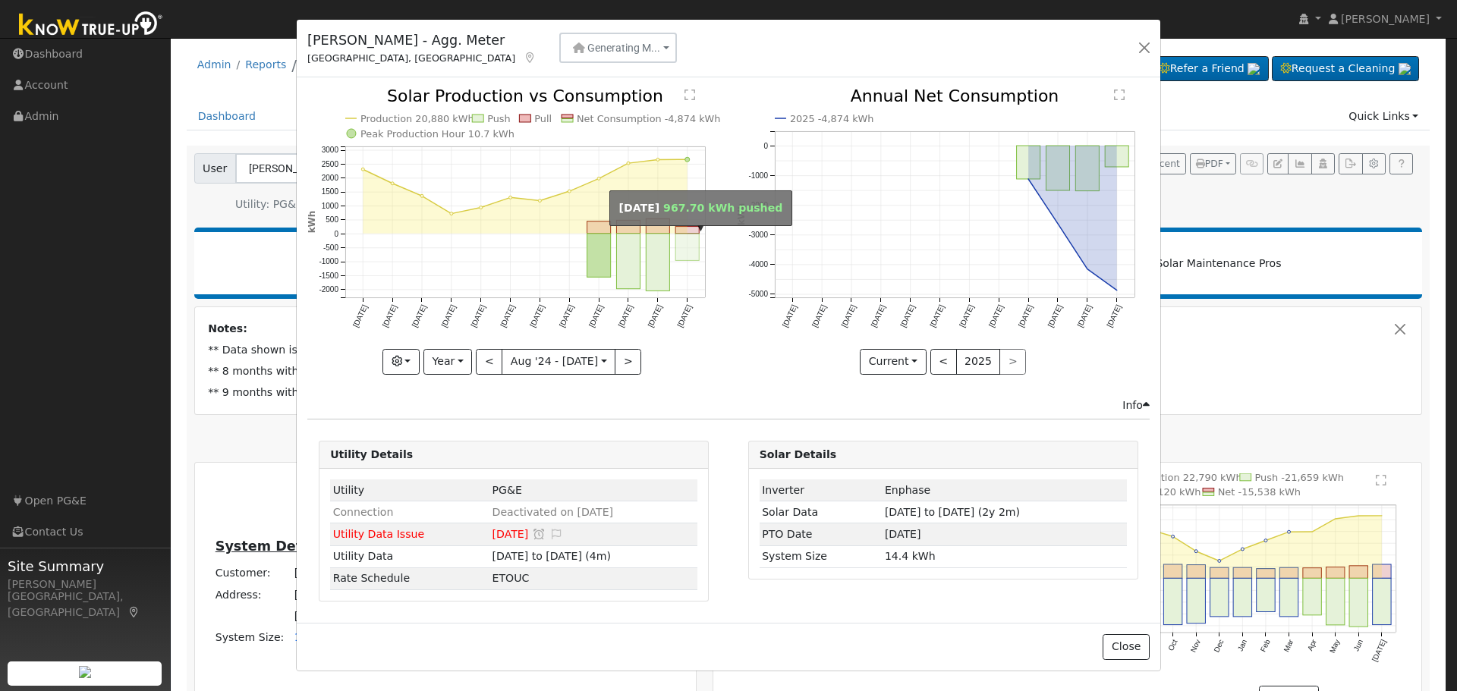
click at [692, 251] on rect "onclick=""" at bounding box center [688, 247] width 24 height 27
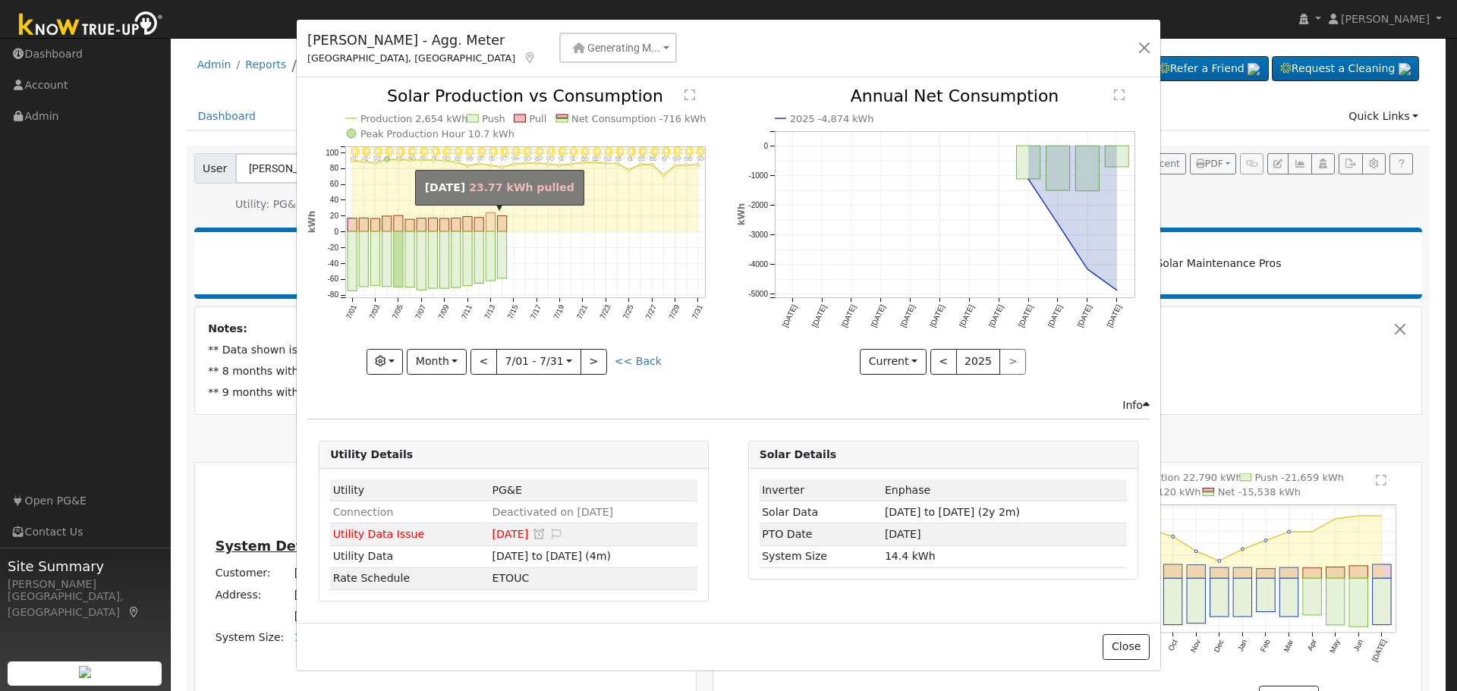
click at [491, 222] on rect "onclick=""" at bounding box center [490, 222] width 9 height 19
click at [0, 0] on div at bounding box center [0, 0] width 0 height 0
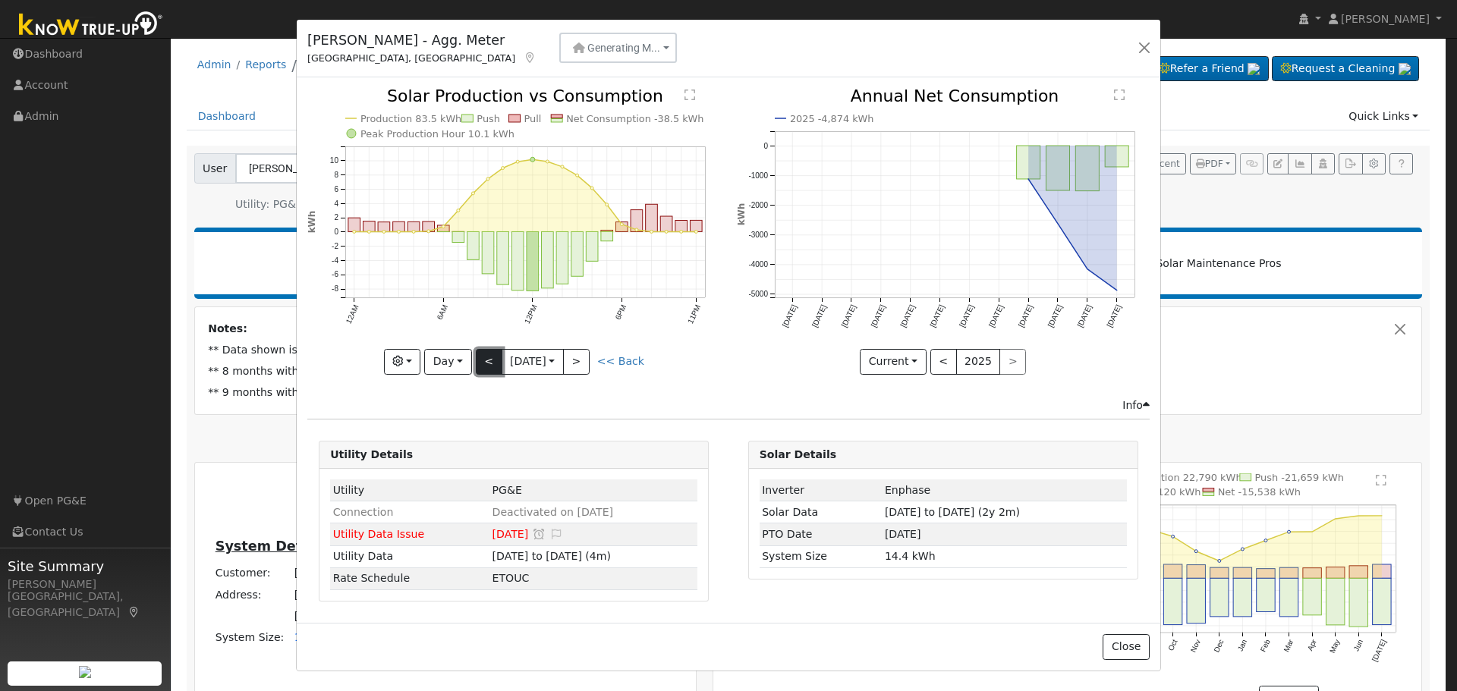
click at [498, 357] on button "<" at bounding box center [489, 362] width 27 height 26
click at [584, 361] on button ">" at bounding box center [576, 362] width 27 height 26
click at [586, 366] on button ">" at bounding box center [576, 362] width 27 height 26
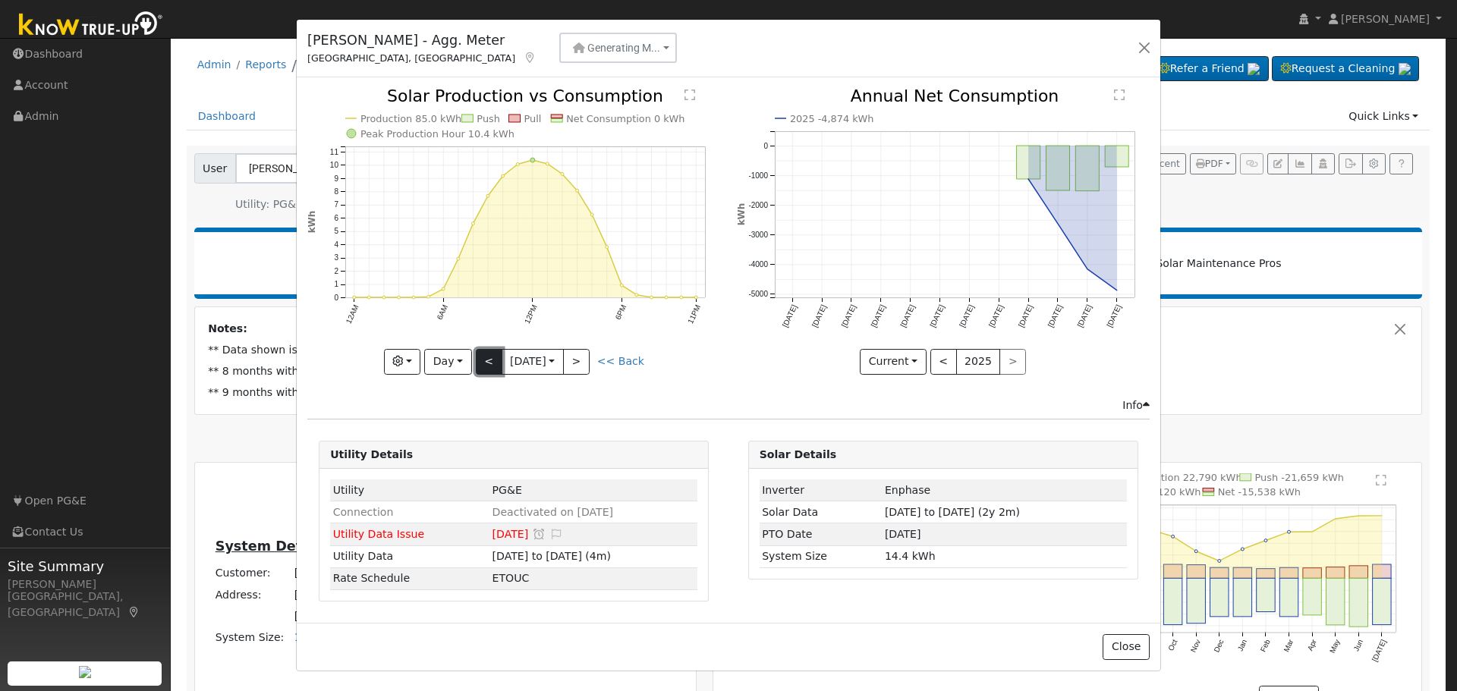
click at [489, 363] on button "<" at bounding box center [489, 362] width 27 height 26
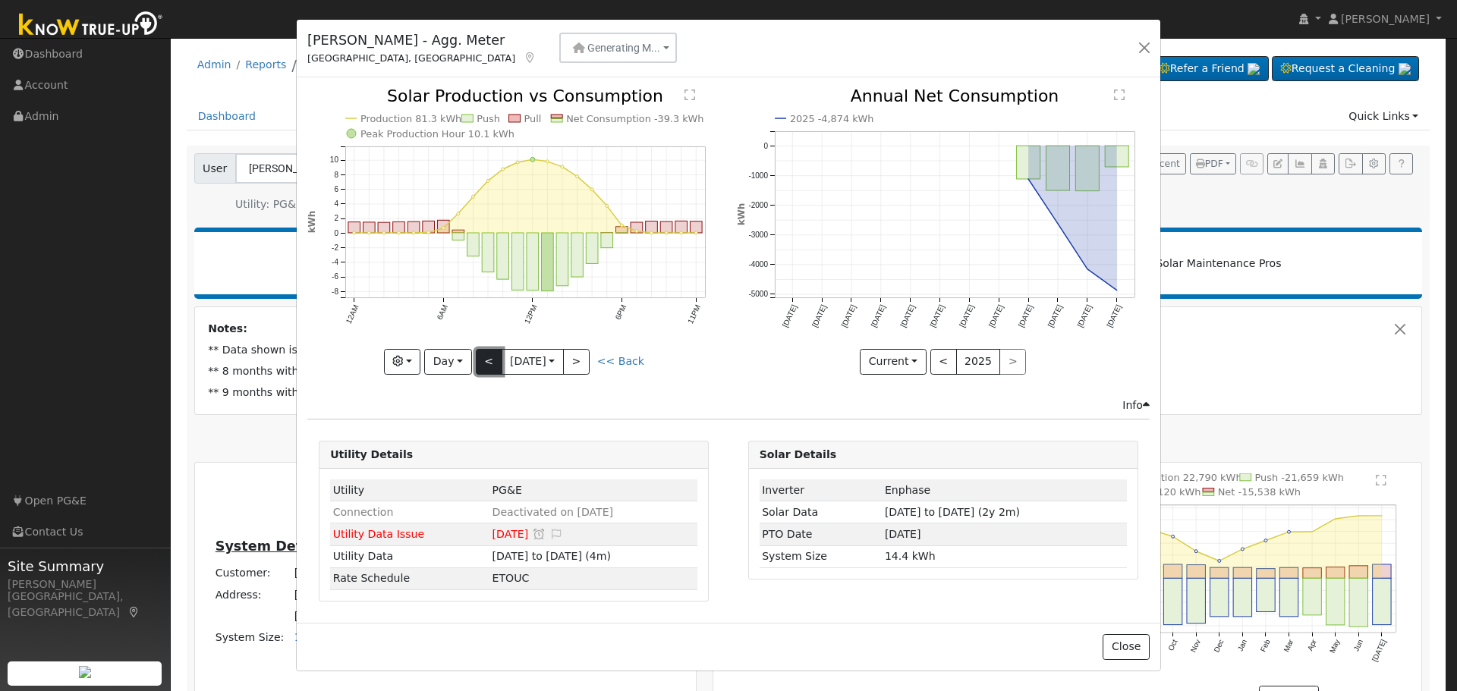
click at [489, 363] on button "<" at bounding box center [489, 362] width 27 height 26
click at [485, 366] on button "<" at bounding box center [489, 362] width 27 height 26
click at [586, 363] on button ">" at bounding box center [576, 362] width 27 height 26
click at [492, 357] on button "<" at bounding box center [489, 362] width 27 height 26
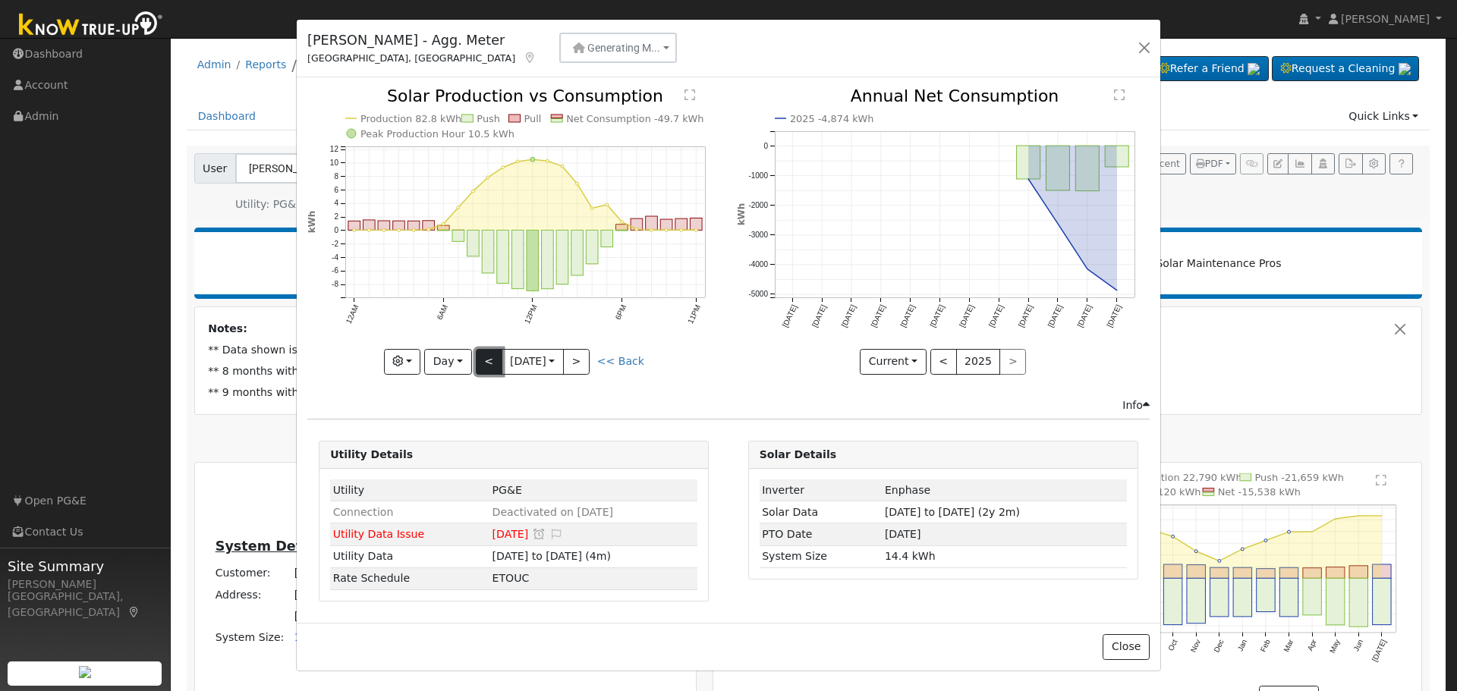
click at [492, 357] on button "<" at bounding box center [489, 362] width 27 height 26
click at [589, 49] on span "Generating M..." at bounding box center [623, 48] width 73 height 12
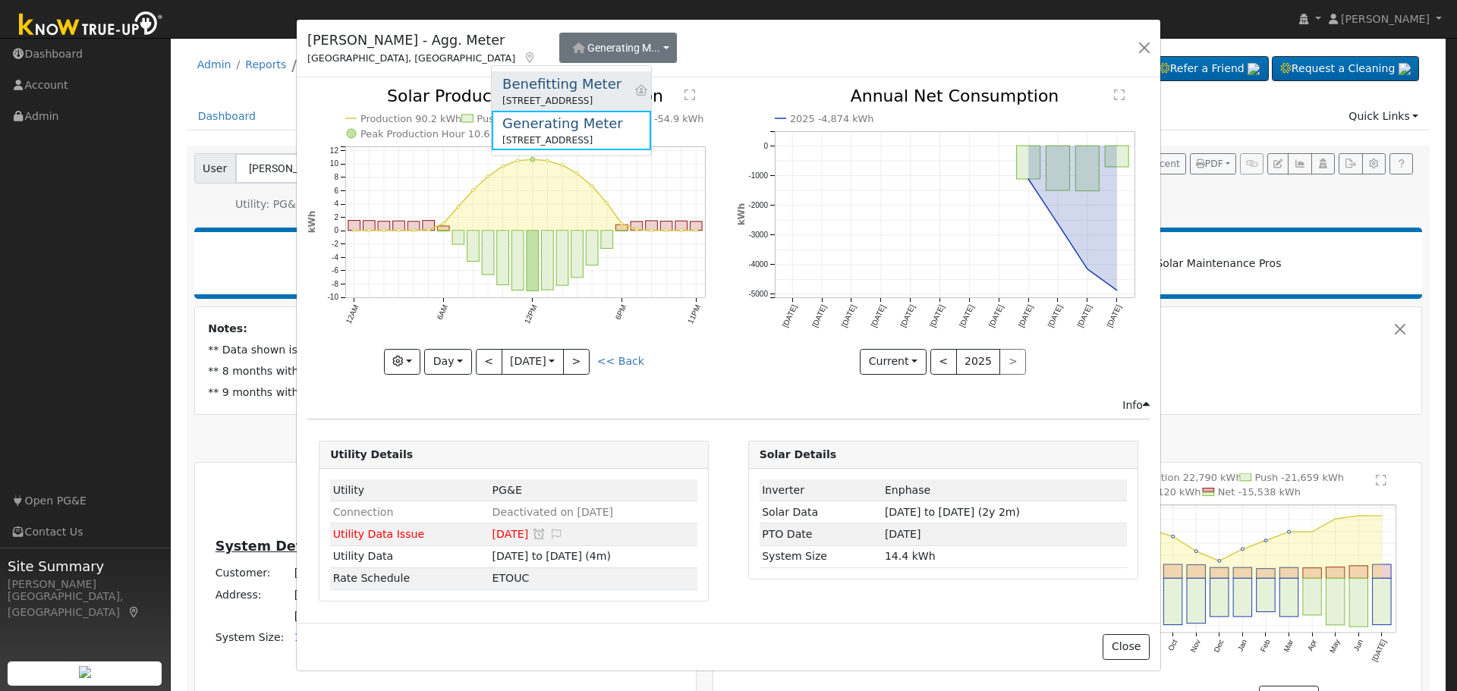
click at [568, 84] on div "Benefitting Meter" at bounding box center [561, 84] width 119 height 20
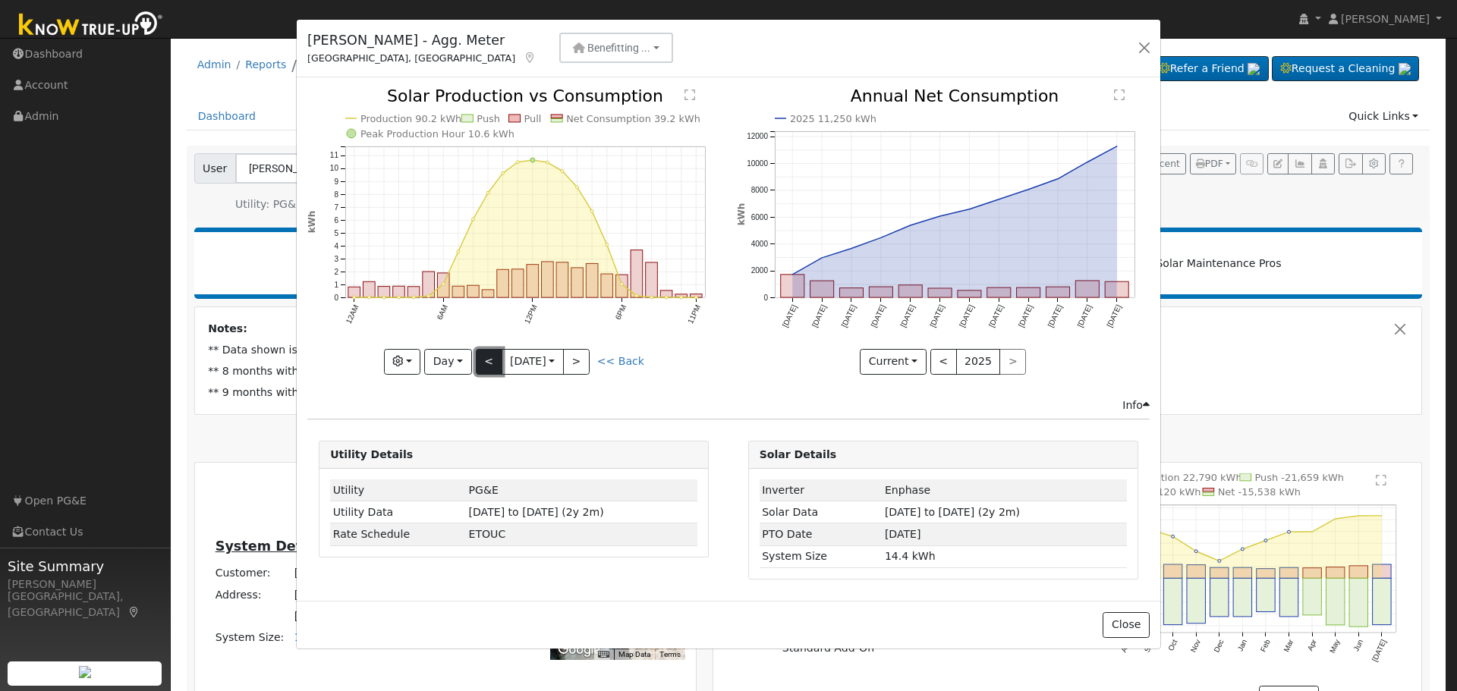
click at [487, 362] on button "<" at bounding box center [489, 362] width 27 height 26
click at [584, 360] on button ">" at bounding box center [576, 362] width 27 height 26
type input "[DATE]"
